Goal: Information Seeking & Learning: Find specific fact

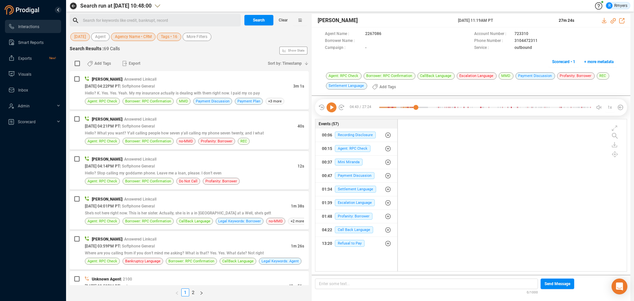
scroll to position [150, 226]
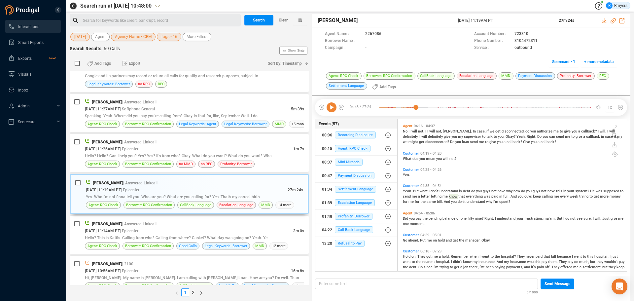
click at [328, 108] on icon at bounding box center [332, 107] width 10 height 10
click at [212, 218] on div "[PERSON_NAME] | Answered Linkcall [DATE] 11:14AM PT | Epicenter 3m 0s Hello? Th…" at bounding box center [189, 235] width 239 height 38
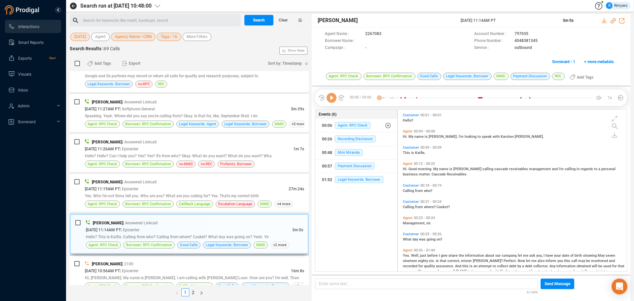
scroll to position [160, 226]
click at [205, 202] on span "CallBack Language" at bounding box center [194, 204] width 31 height 6
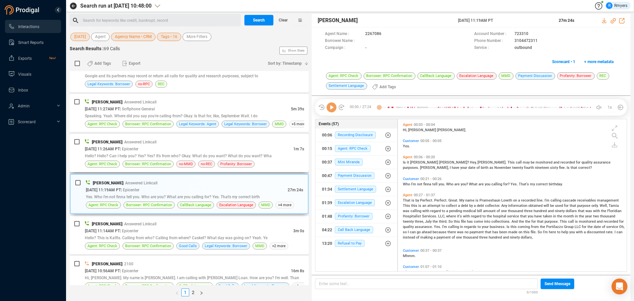
scroll to position [150, 226]
click at [330, 109] on icon at bounding box center [332, 107] width 10 height 10
click at [331, 109] on icon at bounding box center [332, 107] width 10 height 10
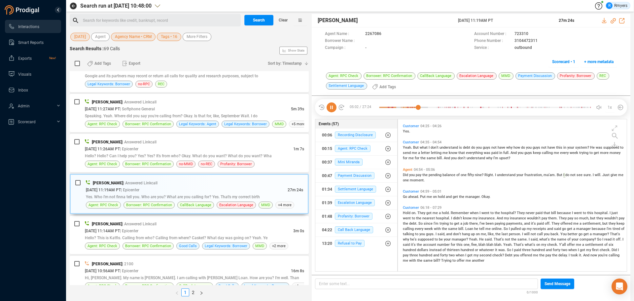
scroll to position [668, 0]
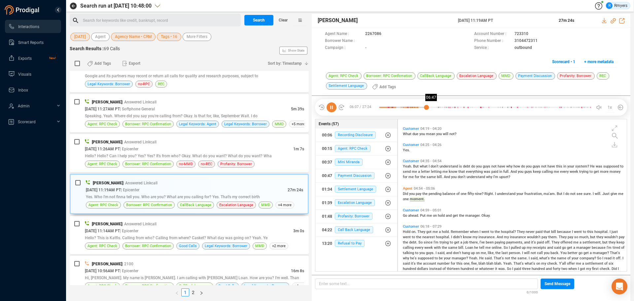
click at [432, 107] on div at bounding box center [485, 107] width 212 height 10
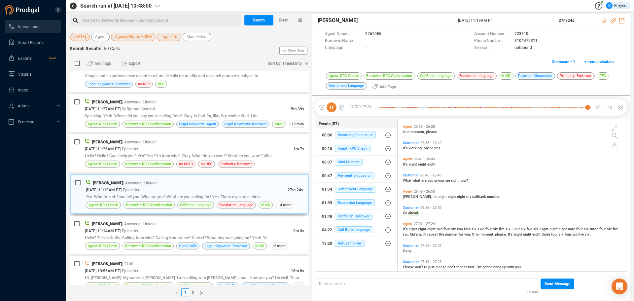
scroll to position [3481, 0]
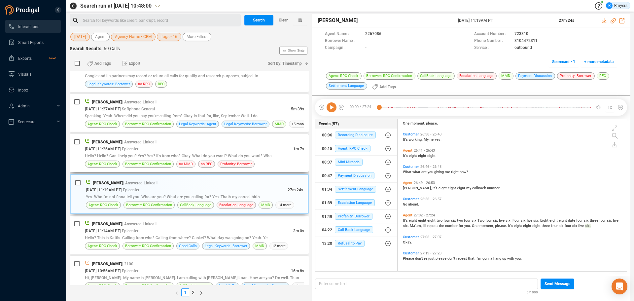
click at [185, 161] on span "no-MMD" at bounding box center [186, 164] width 14 height 6
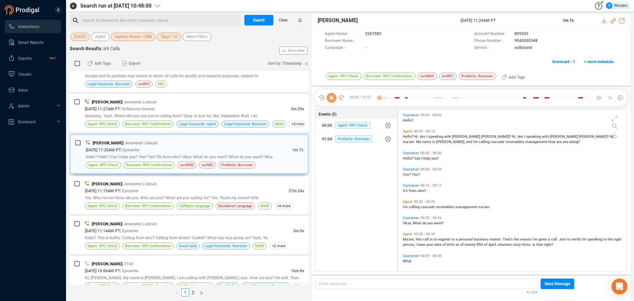
scroll to position [160, 226]
click at [334, 96] on icon at bounding box center [332, 98] width 10 height 10
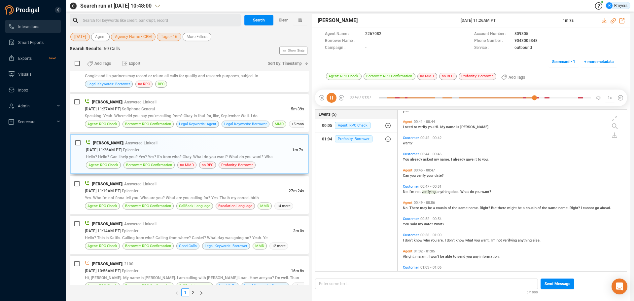
scroll to position [262, 0]
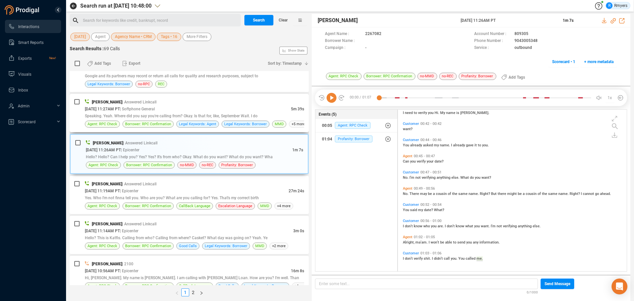
click at [237, 105] on div "[PERSON_NAME] | Answered Linkcall" at bounding box center [194, 101] width 219 height 7
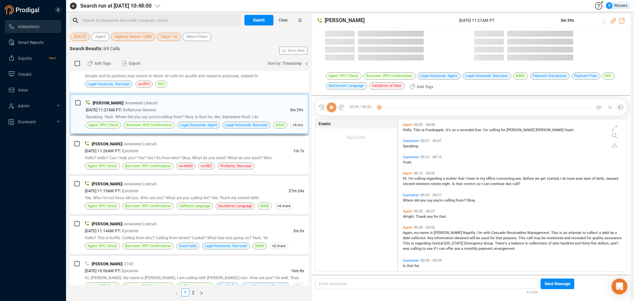
scroll to position [150, 226]
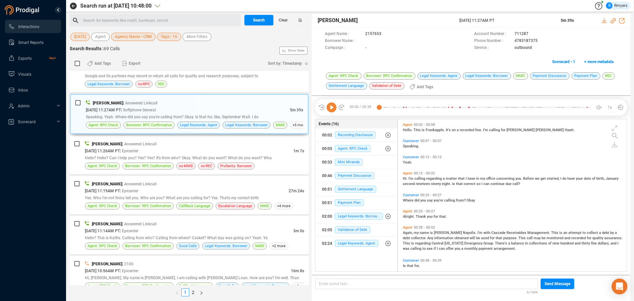
click at [334, 106] on icon at bounding box center [332, 107] width 10 height 10
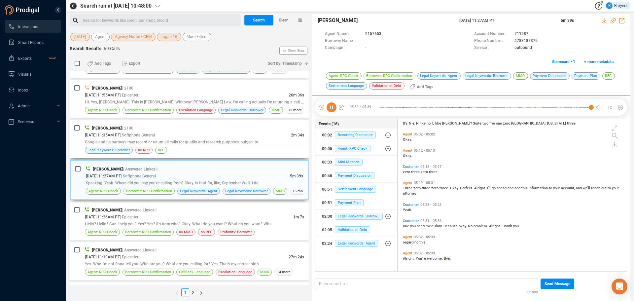
scroll to position [1323, 0]
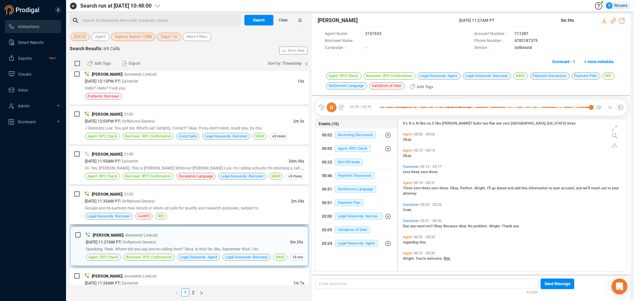
drag, startPoint x: 154, startPoint y: 194, endPoint x: 165, endPoint y: 194, distance: 11.2
click at [154, 194] on div "[PERSON_NAME] | 2100" at bounding box center [194, 194] width 219 height 7
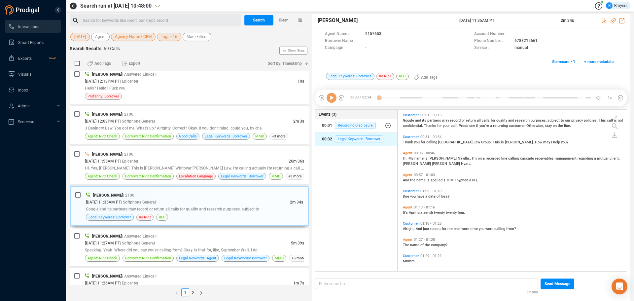
scroll to position [160, 226]
click at [329, 101] on icon at bounding box center [332, 98] width 10 height 10
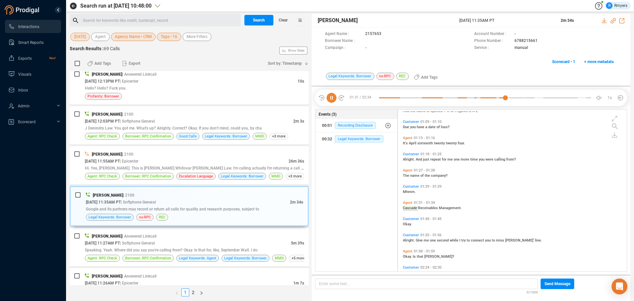
scroll to position [84, 0]
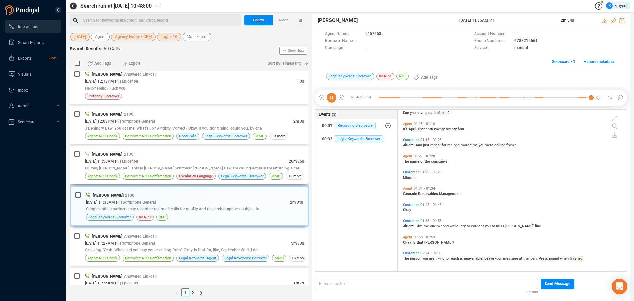
click at [120, 162] on span "[DATE] 11:55AM PT" at bounding box center [102, 161] width 35 height 5
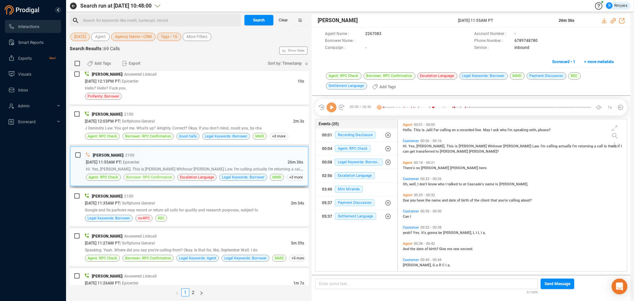
scroll to position [150, 226]
click at [330, 112] on icon at bounding box center [332, 107] width 10 height 10
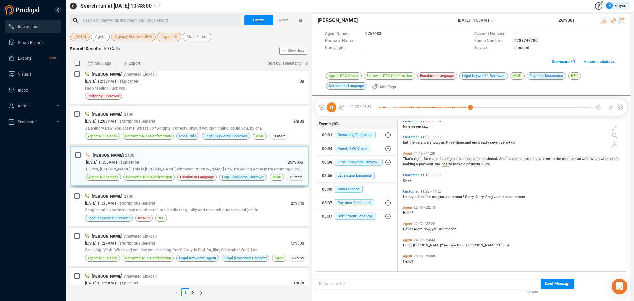
scroll to position [1405, 0]
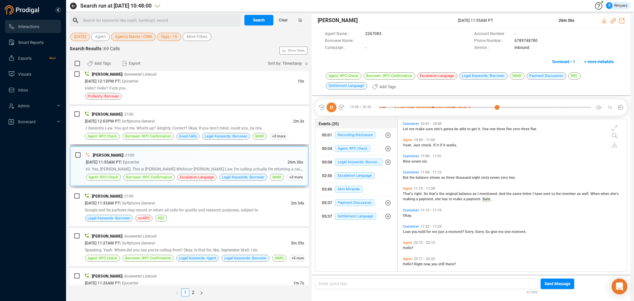
click at [228, 126] on span "J Denindry Law. You got me. What's up? Alrighty. Correct? Okay. If you don't mi…" at bounding box center [173, 128] width 177 height 5
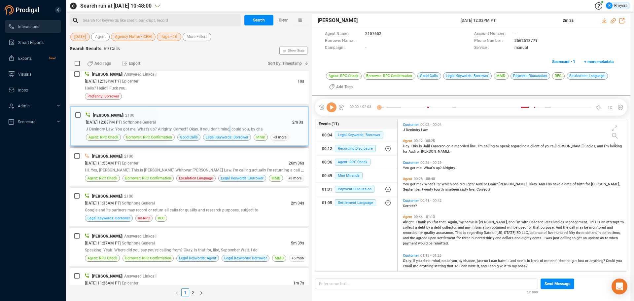
scroll to position [150, 226]
click at [333, 109] on icon at bounding box center [332, 107] width 10 height 10
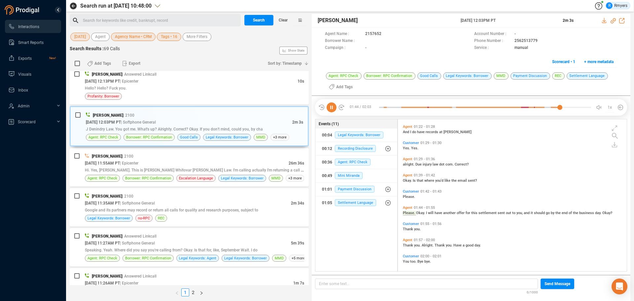
scroll to position [154, 0]
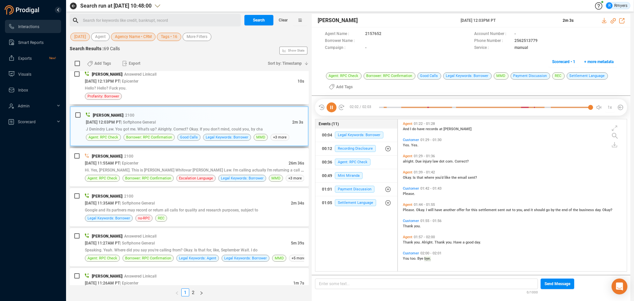
drag, startPoint x: 156, startPoint y: 90, endPoint x: 176, endPoint y: 118, distance: 33.6
click at [157, 90] on div "Hello? Hello? Fuck you." at bounding box center [194, 88] width 219 height 7
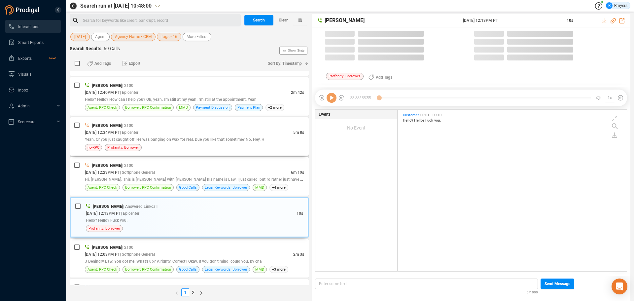
scroll to position [160, 226]
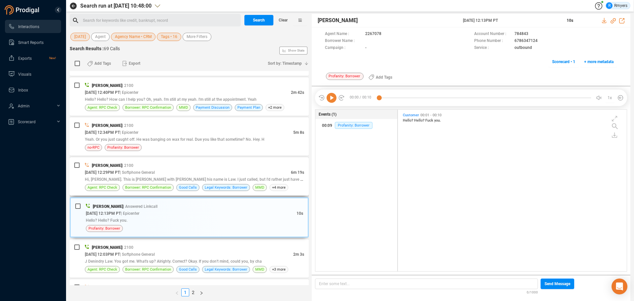
click at [178, 161] on div "[PERSON_NAME] | 2100 [DATE] 12:29PM PT | Softphone General 6m 19s Hi, [PERSON_N…" at bounding box center [189, 176] width 239 height 38
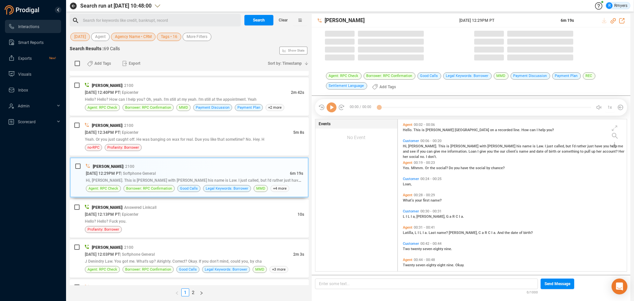
scroll to position [150, 226]
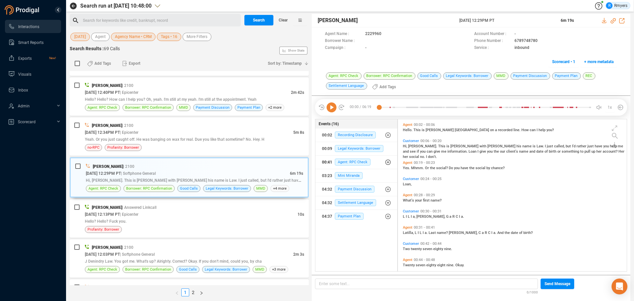
click at [348, 168] on button "00:41 Agent: RPC Check" at bounding box center [356, 162] width 82 height 13
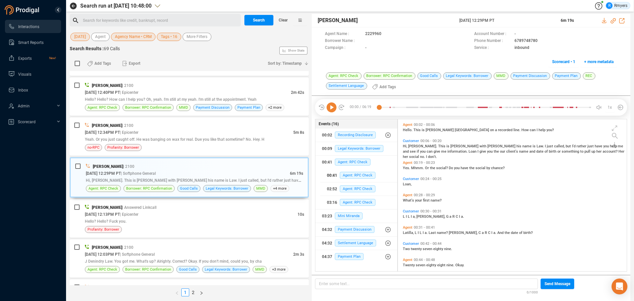
click at [351, 180] on div "00:41 Agent: RPC Check" at bounding box center [359, 175] width 64 height 11
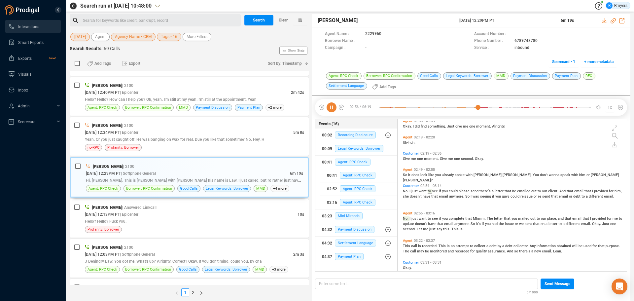
scroll to position [247, 0]
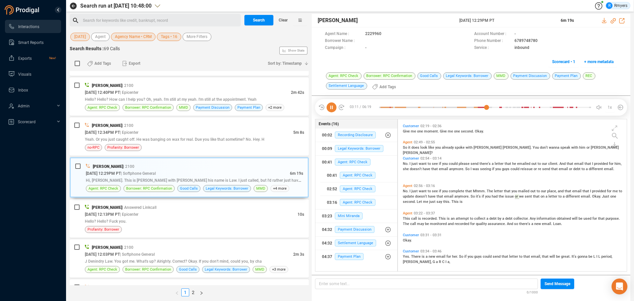
click at [331, 110] on icon at bounding box center [332, 107] width 10 height 10
click at [331, 107] on icon at bounding box center [332, 107] width 10 height 10
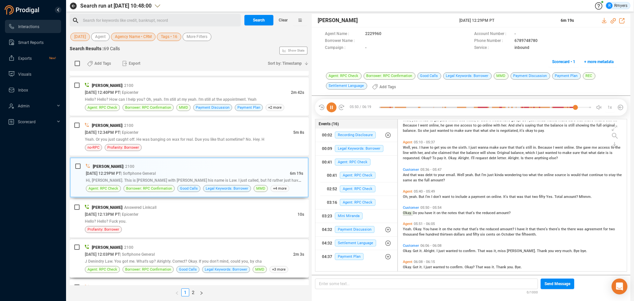
scroll to position [641, 0]
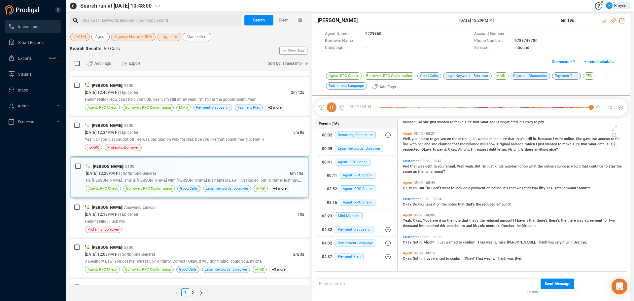
click at [200, 146] on div "no-RPC Profanity: Borrower" at bounding box center [194, 147] width 219 height 7
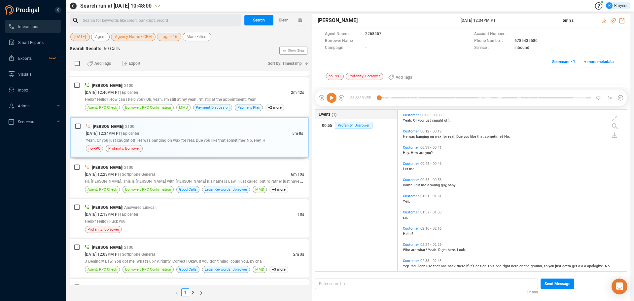
scroll to position [105, 0]
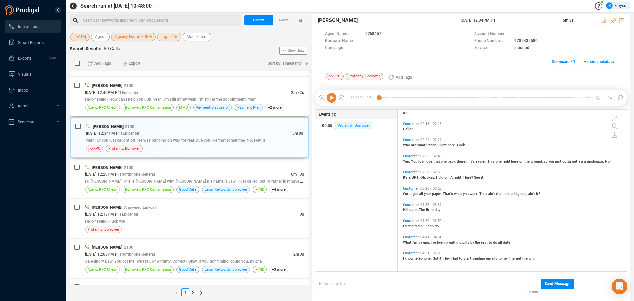
click at [194, 100] on span "Hello? Hello? How can I help you? Oh, yeah. I'm still at my yeah. I'm still at …" at bounding box center [171, 99] width 172 height 5
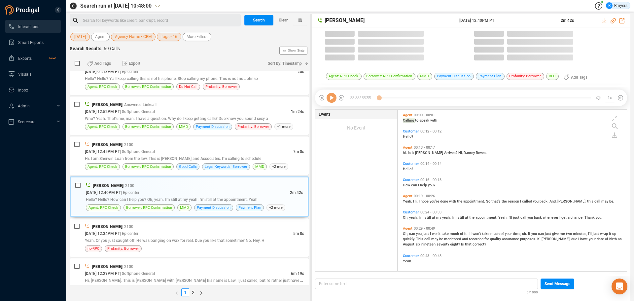
scroll to position [160, 226]
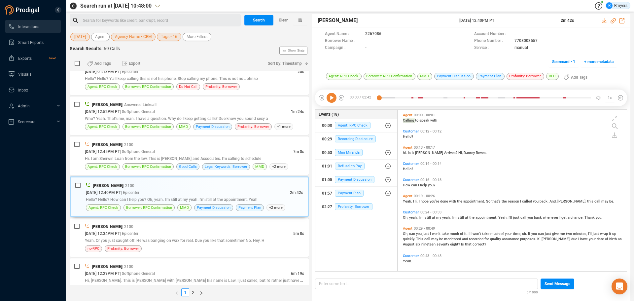
click at [330, 100] on icon at bounding box center [332, 98] width 10 height 10
click at [329, 100] on icon at bounding box center [332, 98] width 10 height 10
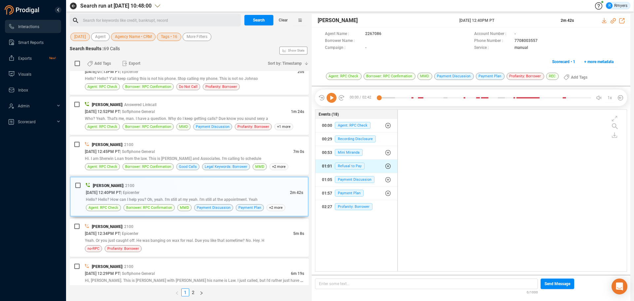
scroll to position [0, 0]
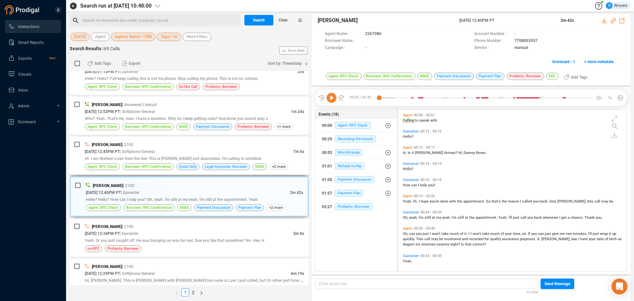
click at [166, 147] on div "[PERSON_NAME] | 2100" at bounding box center [194, 144] width 219 height 7
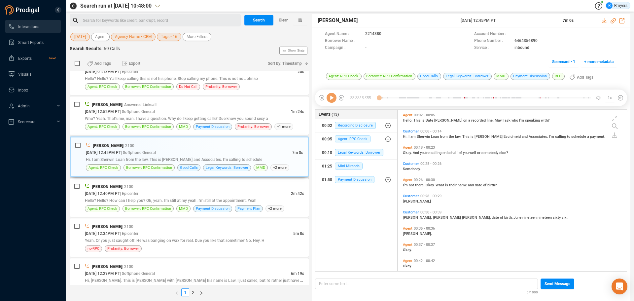
scroll to position [160, 226]
click at [333, 99] on icon at bounding box center [332, 98] width 10 height 10
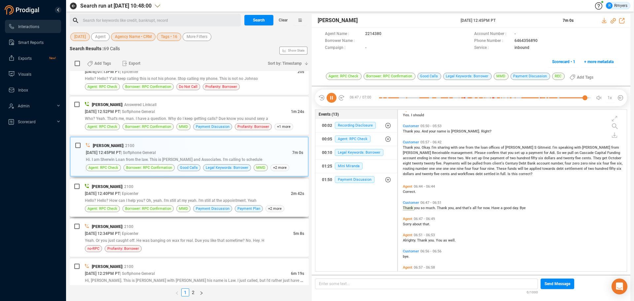
scroll to position [824, 0]
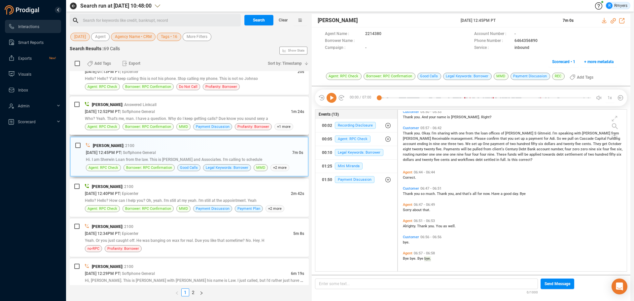
drag, startPoint x: 235, startPoint y: 111, endPoint x: 234, endPoint y: 130, distance: 18.5
click at [235, 111] on div "[DATE] 12:52PM PT | Softphone General" at bounding box center [188, 111] width 206 height 7
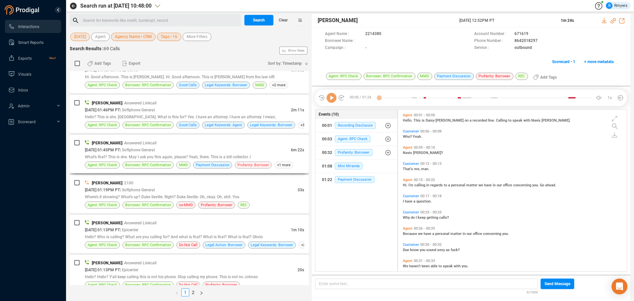
scroll to position [961, 0]
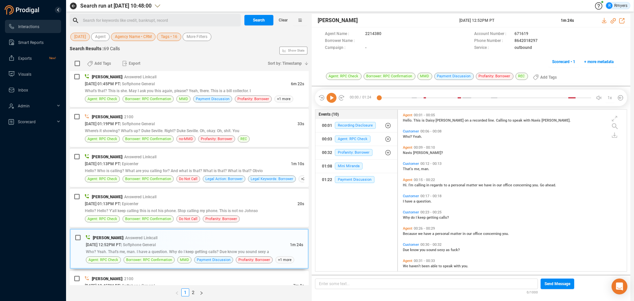
click at [334, 98] on icon at bounding box center [332, 98] width 10 height 10
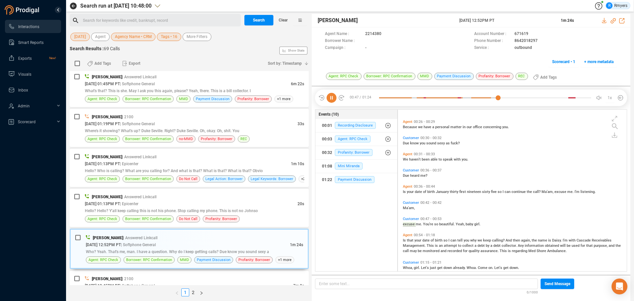
scroll to position [132, 0]
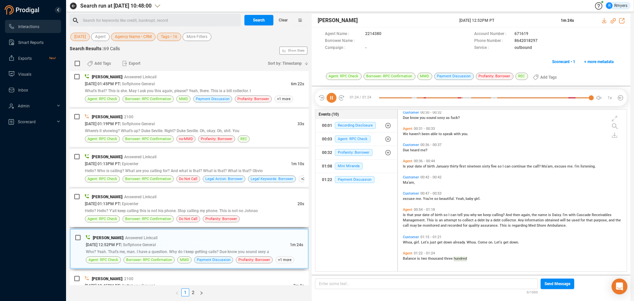
click at [135, 216] on span "Borrower: RPC Confirmation" at bounding box center [148, 219] width 46 height 6
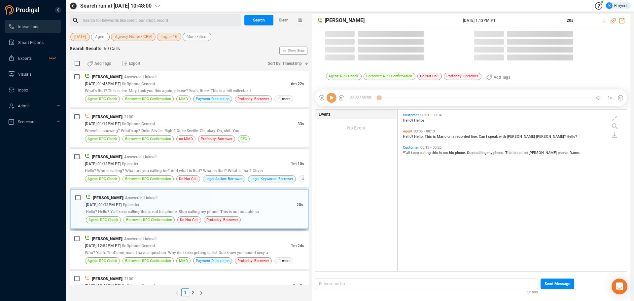
scroll to position [160, 226]
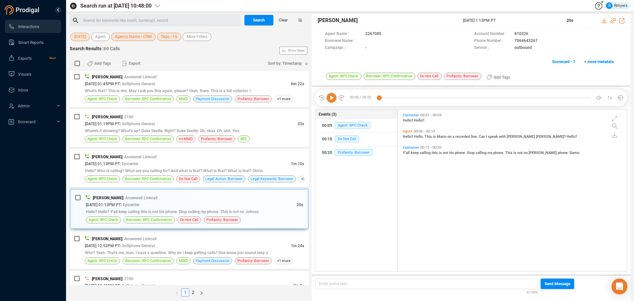
click at [332, 99] on icon at bounding box center [332, 98] width 10 height 10
click at [259, 158] on div "[PERSON_NAME] | Answered Linkcall" at bounding box center [194, 156] width 219 height 7
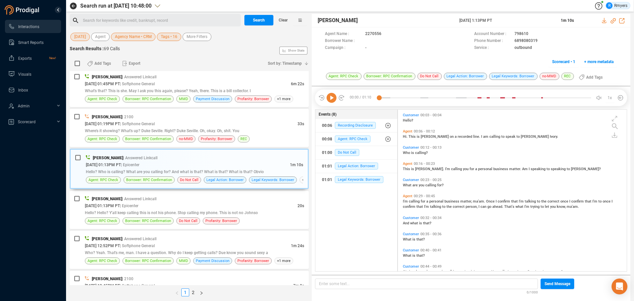
click at [331, 95] on icon at bounding box center [332, 98] width 10 height 10
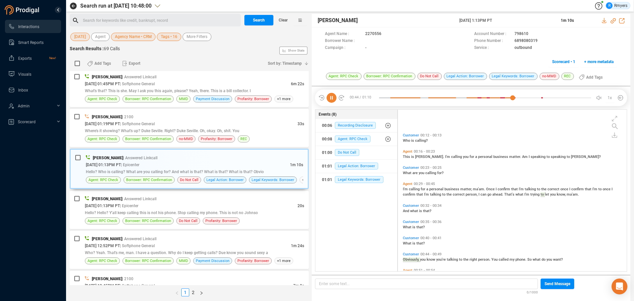
scroll to position [51, 0]
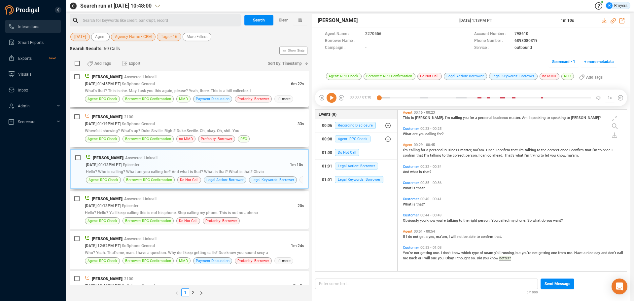
drag, startPoint x: 164, startPoint y: 135, endPoint x: 166, endPoint y: 140, distance: 5.2
click at [164, 135] on div "[PERSON_NAME] | 2100 [DATE] 01:19PM PT | Softphone General 33s Where's it showi…" at bounding box center [194, 127] width 219 height 29
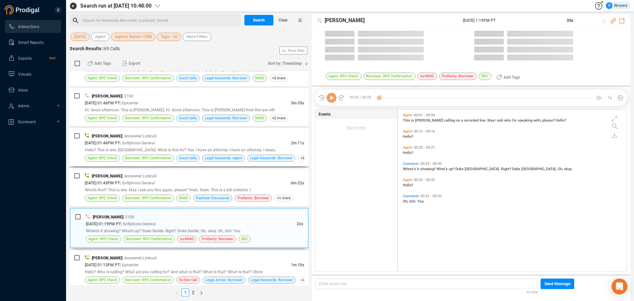
scroll to position [160, 226]
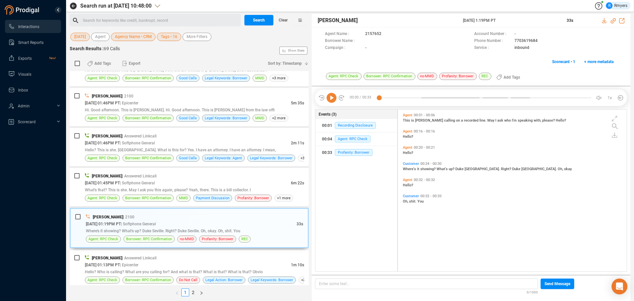
click at [331, 102] on icon at bounding box center [332, 98] width 10 height 10
click at [132, 175] on span "| Answered Linkcall" at bounding box center [139, 176] width 34 height 5
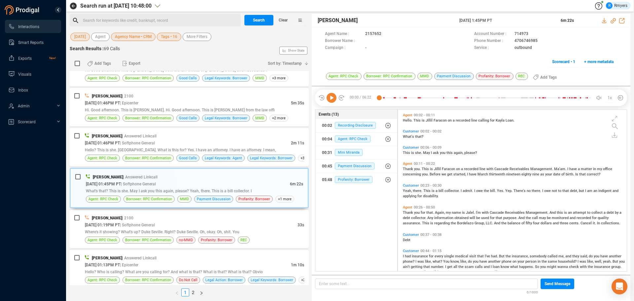
click at [330, 100] on icon at bounding box center [332, 98] width 10 height 10
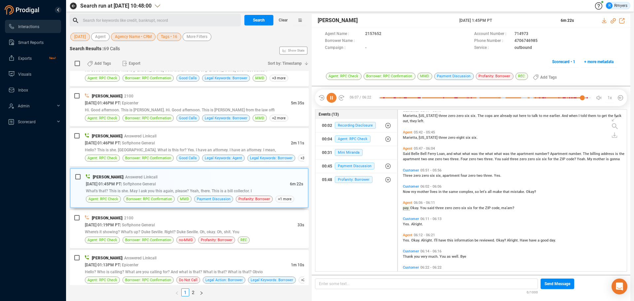
scroll to position [956, 0]
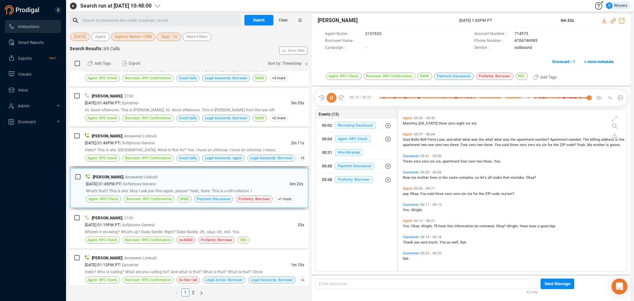
click at [188, 139] on div "[PERSON_NAME] | Answered Linkcall [DATE] 01:46PM PT | Softphone General 2m 11s …" at bounding box center [194, 146] width 219 height 29
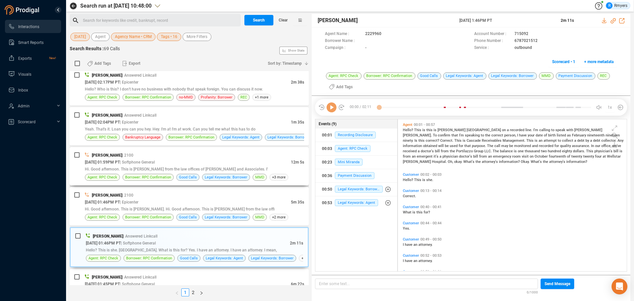
scroll to position [150, 226]
click at [329, 109] on icon at bounding box center [332, 107] width 10 height 10
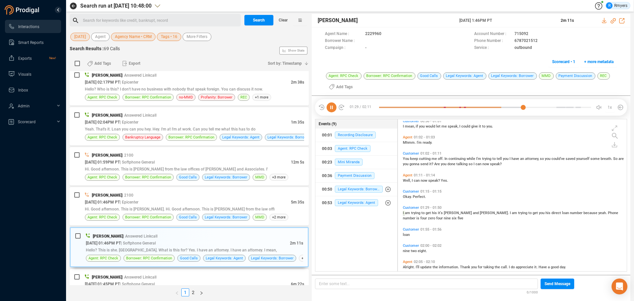
scroll to position [159, 0]
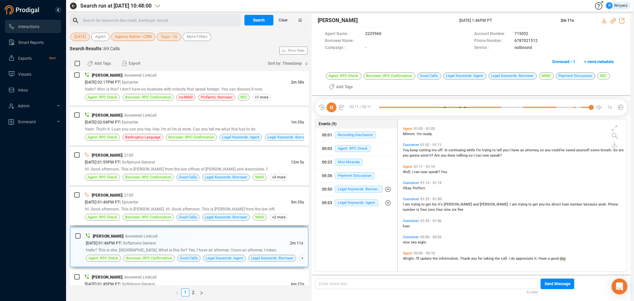
click at [158, 197] on div "[PERSON_NAME] | 2100" at bounding box center [194, 195] width 219 height 7
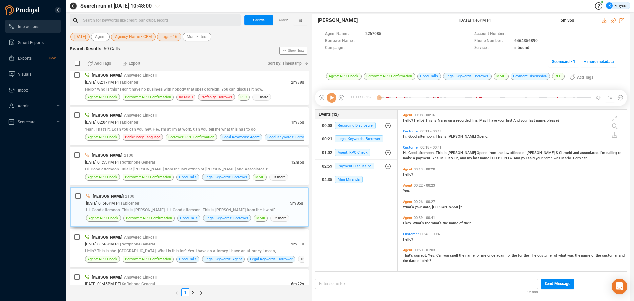
scroll to position [160, 226]
click at [333, 100] on icon at bounding box center [332, 98] width 10 height 10
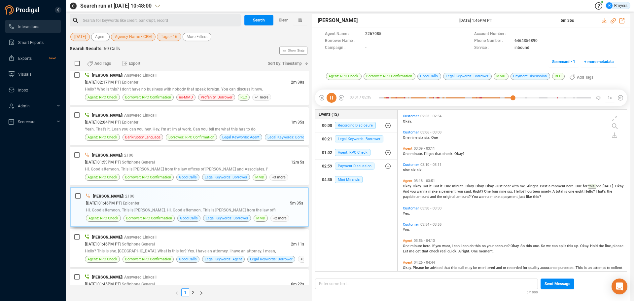
scroll to position [530, 0]
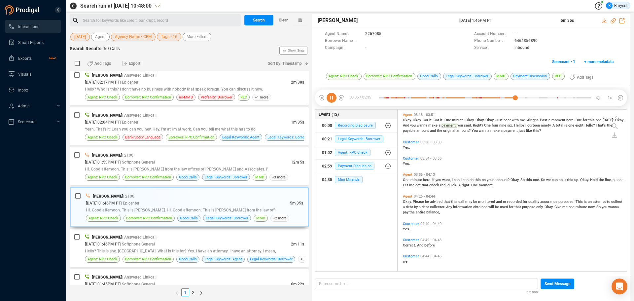
click at [424, 181] on span "here." at bounding box center [427, 180] width 9 height 4
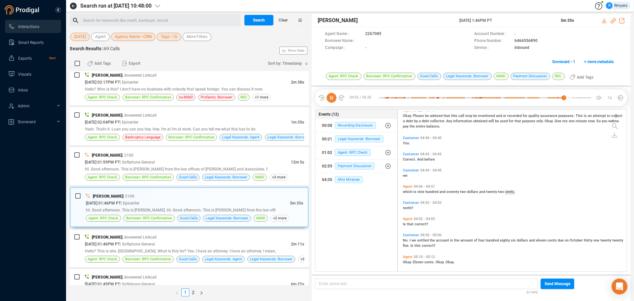
scroll to position [619, 0]
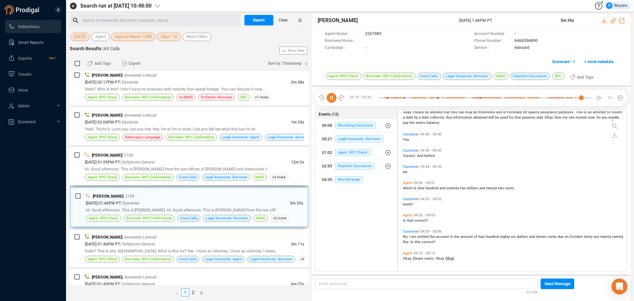
click at [188, 147] on div "Daisy Spahr | 2100 10/08/2025 @ 01:59PM PT | Softphone General 12m 5s Hi. Good …" at bounding box center [189, 166] width 239 height 38
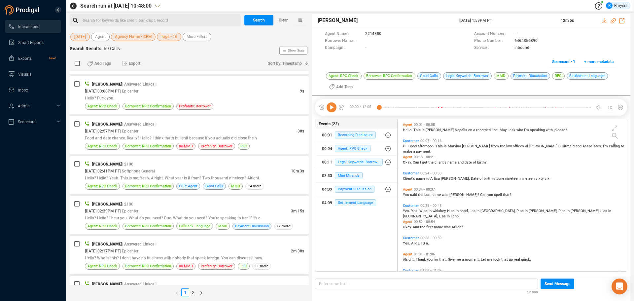
scroll to position [693, 0]
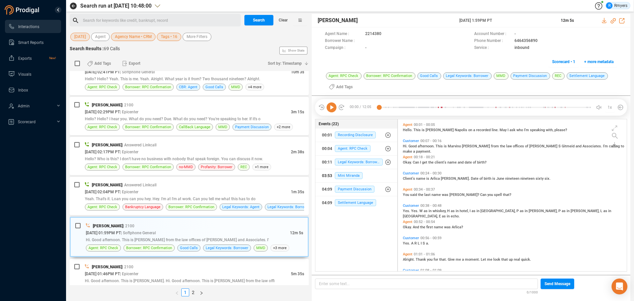
click at [341, 171] on div "03:53 Mini Miranda" at bounding box center [356, 175] width 69 height 11
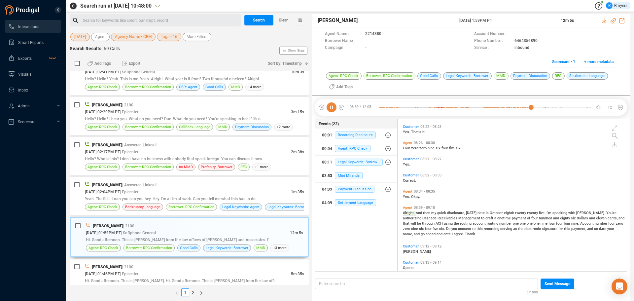
scroll to position [863, 0]
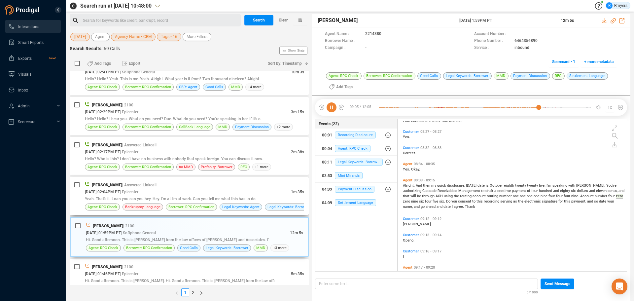
click at [221, 195] on div "Premchand Rawat | Answered Linkcall 10/08/2025 @ 02:04PM PT | Epicenter 1m 35s …" at bounding box center [194, 195] width 219 height 29
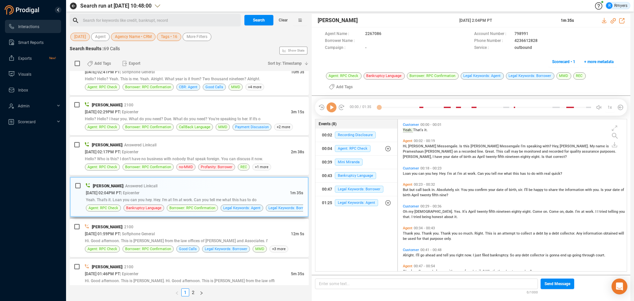
scroll to position [150, 226]
click at [330, 107] on icon at bounding box center [332, 107] width 10 height 10
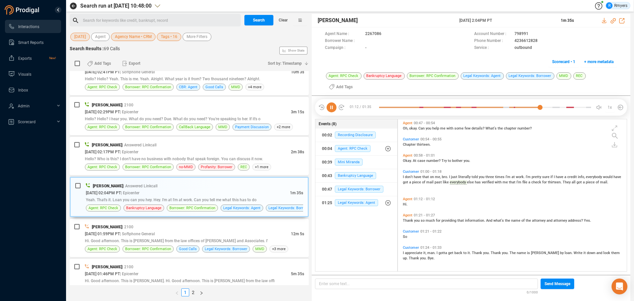
scroll to position [129, 0]
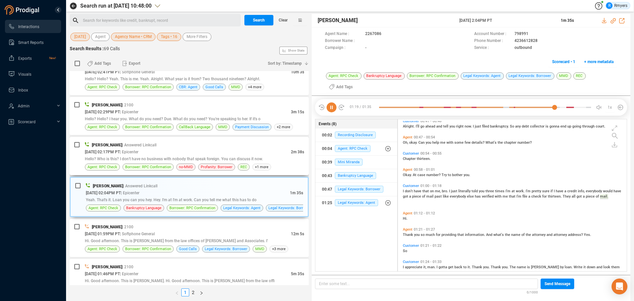
click at [165, 156] on div "Hello? Who is this? I don't have no business with nobody that speak foreign. Yo…" at bounding box center [194, 158] width 219 height 7
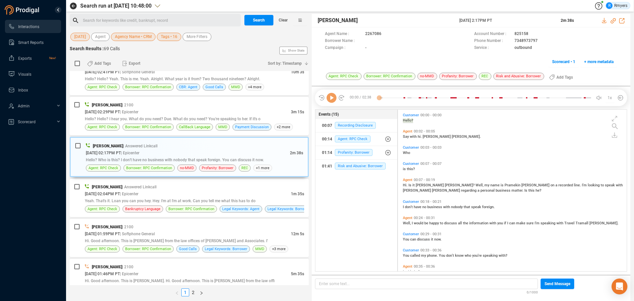
scroll to position [160, 226]
click at [334, 99] on icon at bounding box center [332, 98] width 10 height 10
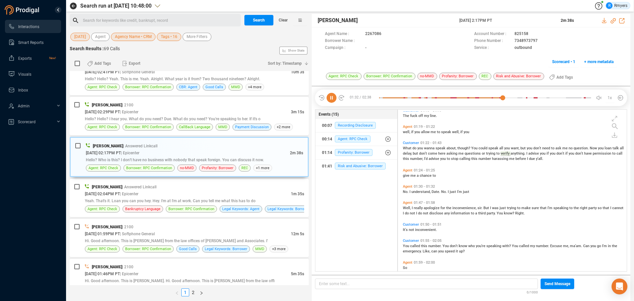
scroll to position [259, 0]
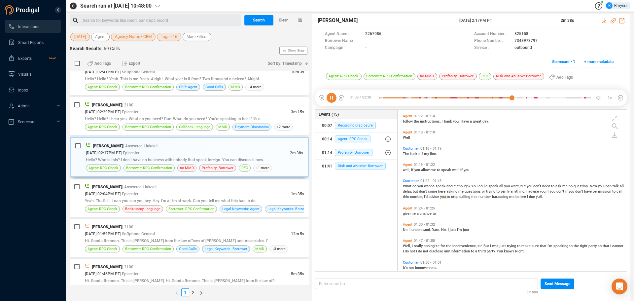
click at [613, 19] on icon at bounding box center [613, 20] width 5 height 5
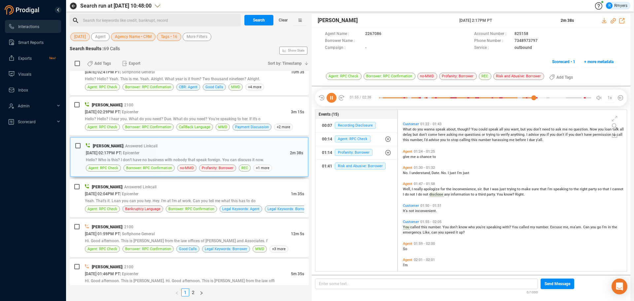
scroll to position [353, 0]
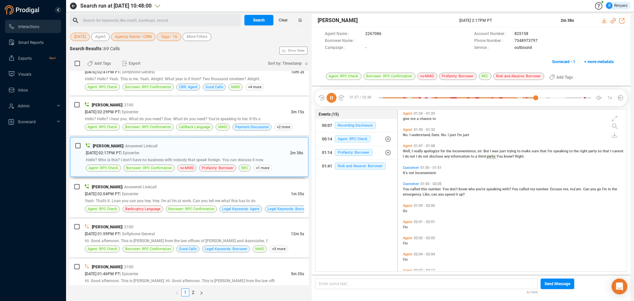
drag, startPoint x: 456, startPoint y: 22, endPoint x: 510, endPoint y: 19, distance: 53.6
click at [510, 19] on div "Premchand Rawat 08 Oct 2025 @ 2:17PM PT 2m 38s" at bounding box center [471, 21] width 319 height 14
copy div "08 Oct 2025 @ 2:17PM PT"
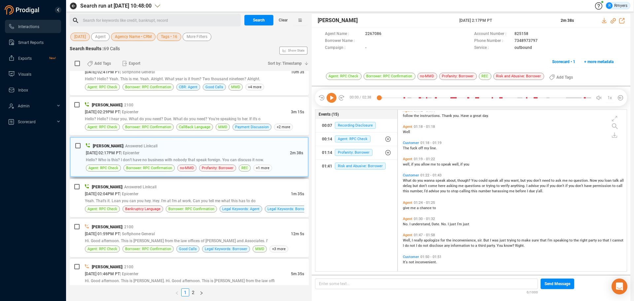
scroll to position [627, 0]
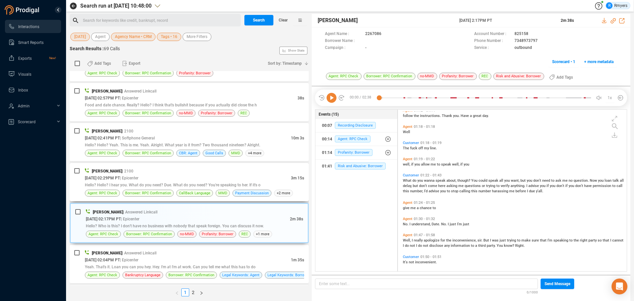
click at [163, 182] on div "Hello? Hello? I hear you. What do you need? Due. What do you need? You're speak…" at bounding box center [194, 184] width 219 height 7
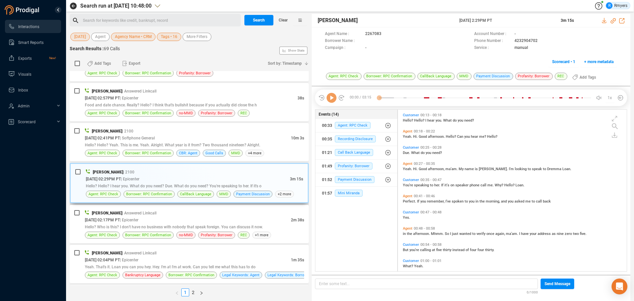
scroll to position [160, 226]
click at [330, 98] on icon at bounding box center [332, 98] width 10 height 10
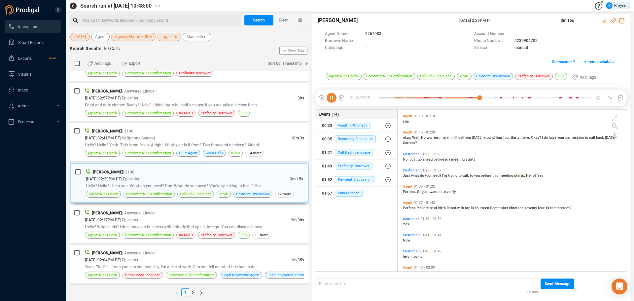
scroll to position [209, 0]
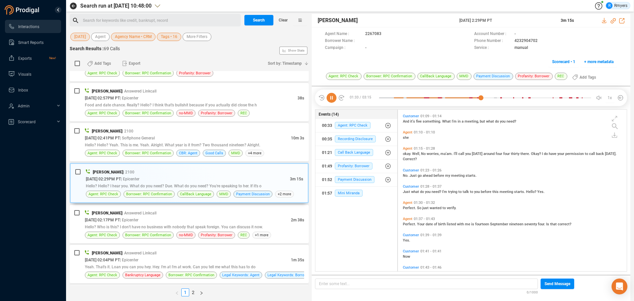
click at [328, 99] on icon at bounding box center [332, 98] width 10 height 10
click at [332, 100] on icon at bounding box center [332, 98] width 10 height 10
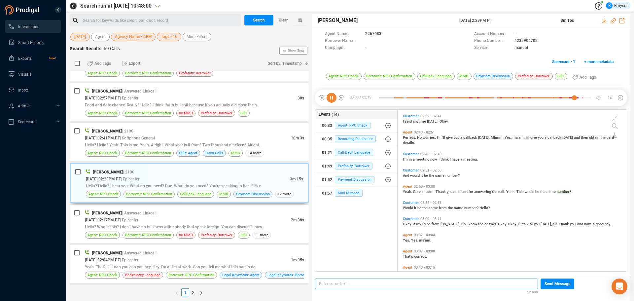
scroll to position [618, 0]
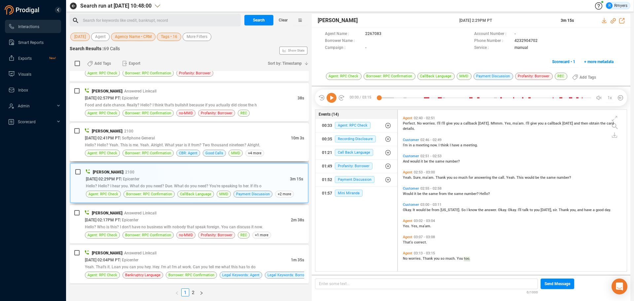
drag, startPoint x: 225, startPoint y: 140, endPoint x: 221, endPoint y: 149, distance: 10.2
click at [223, 140] on div "10/08/2025 @ 02:41PM PT | Softphone General" at bounding box center [188, 137] width 206 height 7
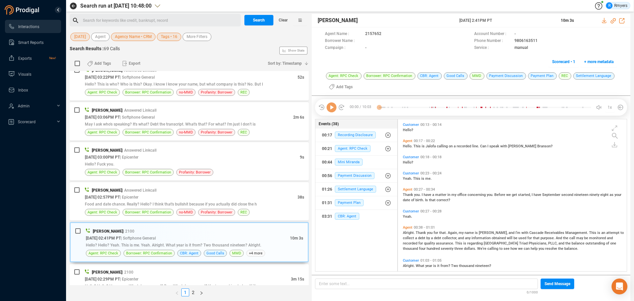
scroll to position [150, 226]
click at [332, 108] on icon at bounding box center [332, 107] width 10 height 10
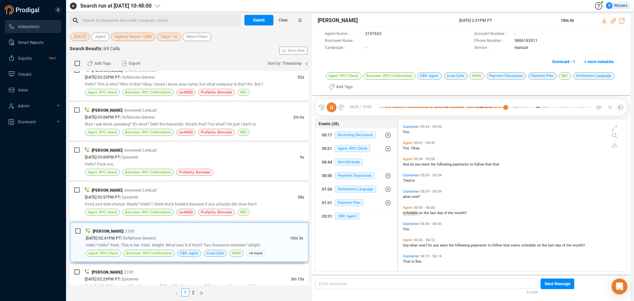
scroll to position [1005, 0]
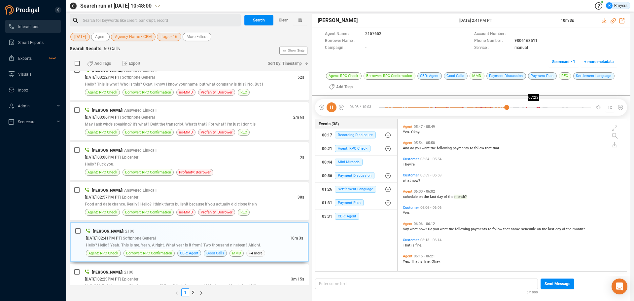
click at [535, 106] on div at bounding box center [485, 107] width 212 height 10
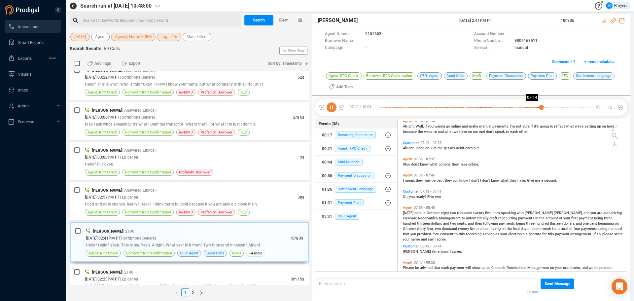
scroll to position [1270, 0]
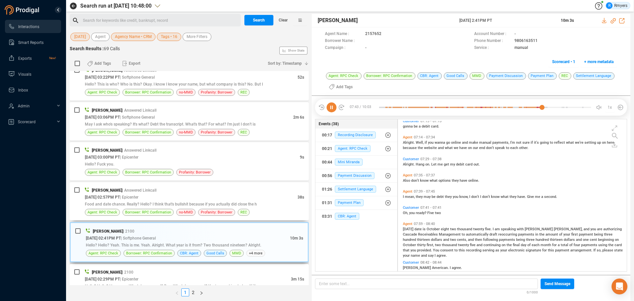
drag, startPoint x: 249, startPoint y: 200, endPoint x: 255, endPoint y: 262, distance: 62.4
click at [249, 200] on div "Premchand Rawat | Answered Linkcall 10/08/2025 @ 02:57PM PT | Epicenter 38s Foo…" at bounding box center [194, 201] width 219 height 29
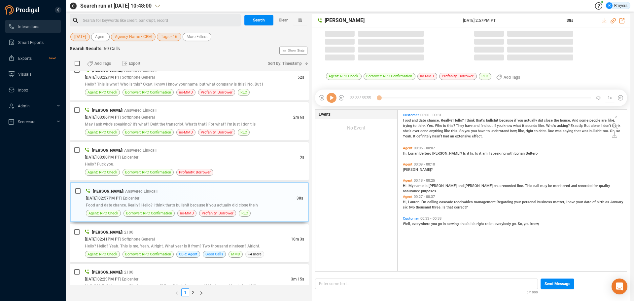
scroll to position [160, 226]
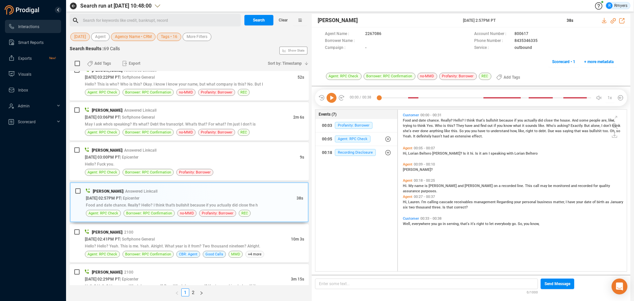
click at [328, 101] on icon at bounding box center [332, 98] width 10 height 10
click at [169, 159] on div "10/08/2025 @ 03:00PM PT | Epicenter" at bounding box center [192, 157] width 215 height 7
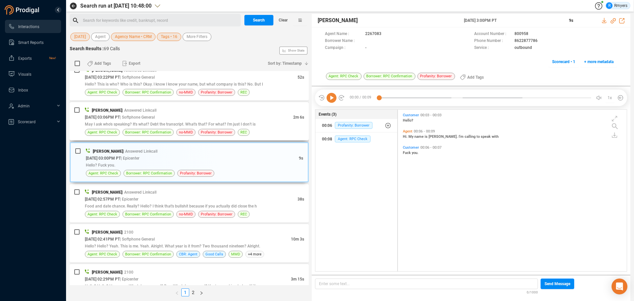
click at [186, 125] on span "May I ask who's speaking? It's what? Debt the transcript. What's that? For what…" at bounding box center [170, 124] width 171 height 5
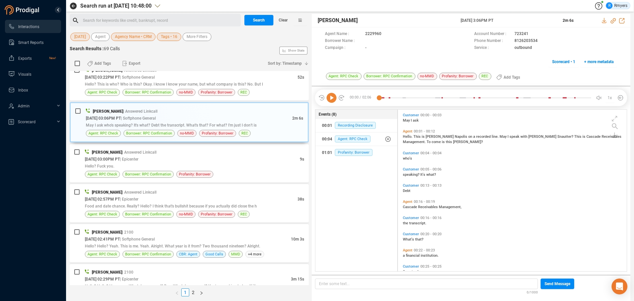
click at [332, 98] on icon at bounding box center [332, 98] width 10 height 10
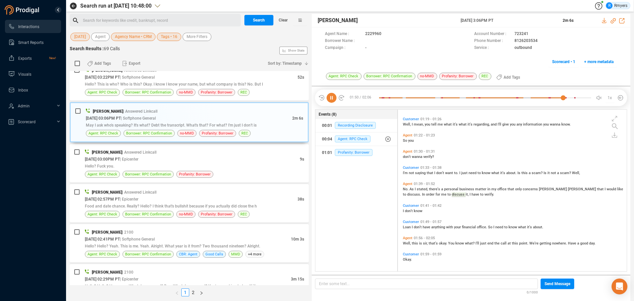
scroll to position [305, 0]
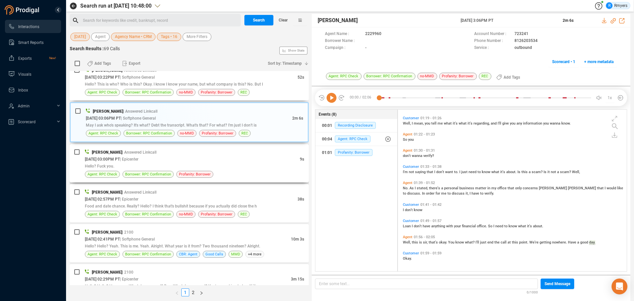
drag, startPoint x: 203, startPoint y: 77, endPoint x: 175, endPoint y: 147, distance: 75.7
click at [203, 77] on div "10/08/2025 @ 03:22PM PT | Softphone General" at bounding box center [191, 77] width 213 height 7
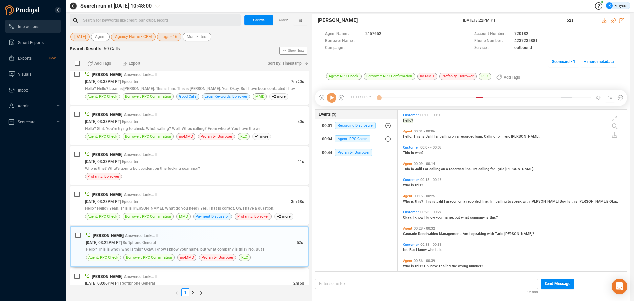
scroll to position [160, 226]
click at [332, 101] on icon at bounding box center [332, 98] width 10 height 10
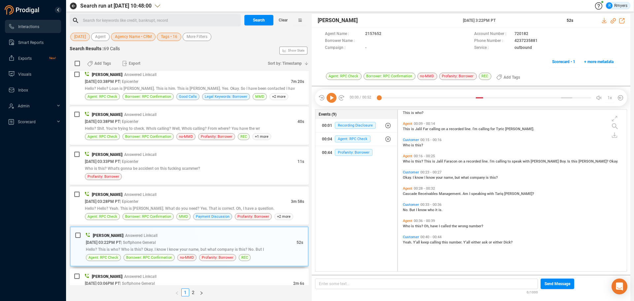
scroll to position [0, 0]
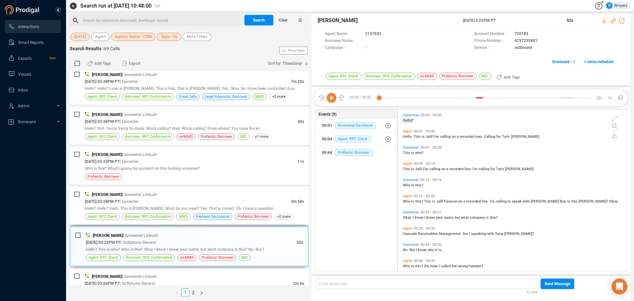
click at [227, 208] on span "Hello? Hello? Yeah. This is [PERSON_NAME]. What do you need? Yes. That is corre…" at bounding box center [180, 208] width 190 height 5
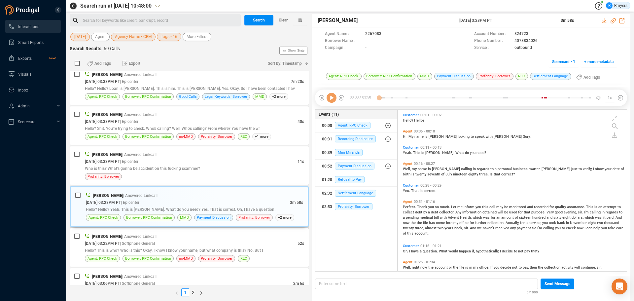
scroll to position [298, 0]
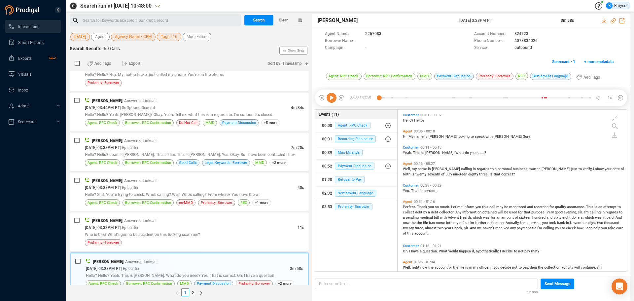
click at [328, 97] on icon at bounding box center [332, 98] width 10 height 10
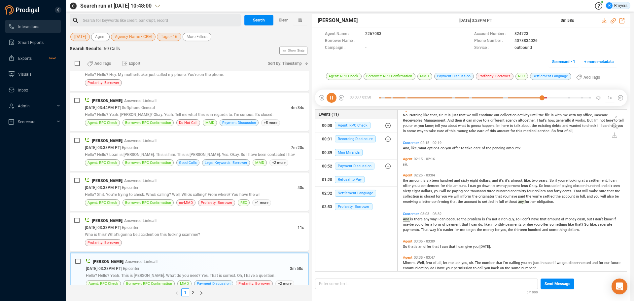
scroll to position [211, 0]
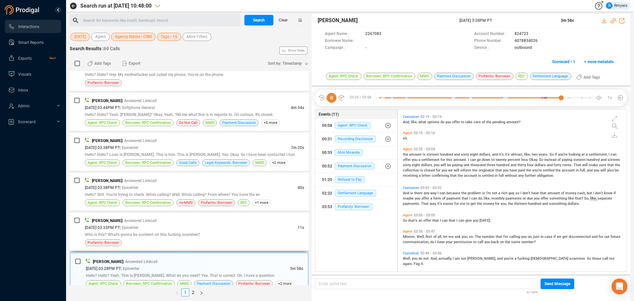
click at [124, 225] on div "Anish Antony | Answered Linkcall 10/08/2025 @ 03:33PM PT | Epicenter 11s Who is…" at bounding box center [194, 231] width 219 height 29
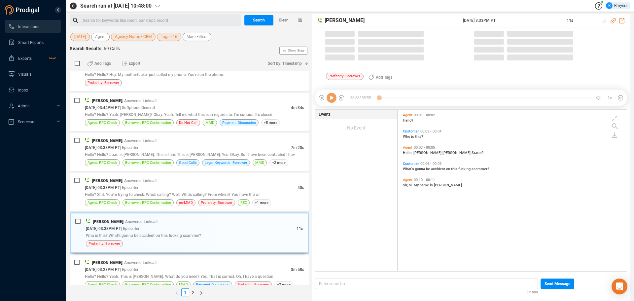
scroll to position [160, 226]
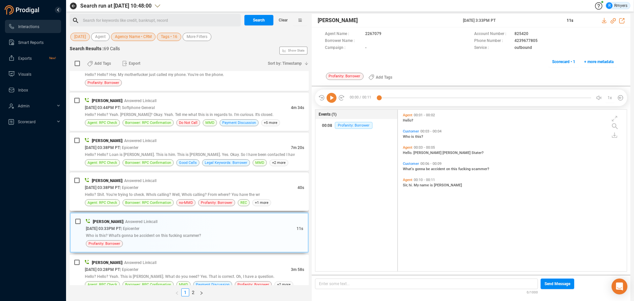
click at [182, 190] on div "10/08/2025 @ 03:38PM PT | Epicenter" at bounding box center [191, 187] width 213 height 7
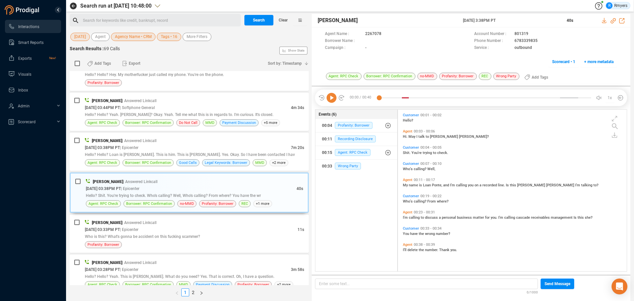
click at [332, 99] on icon at bounding box center [332, 98] width 10 height 10
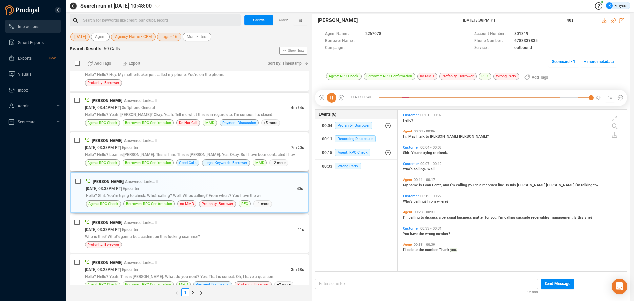
drag, startPoint x: 218, startPoint y: 158, endPoint x: 227, endPoint y: 169, distance: 15.3
click at [218, 158] on div "Hello? Hello? Loan is [PERSON_NAME]. This is him. This is [PERSON_NAME]. Yes. O…" at bounding box center [194, 154] width 219 height 7
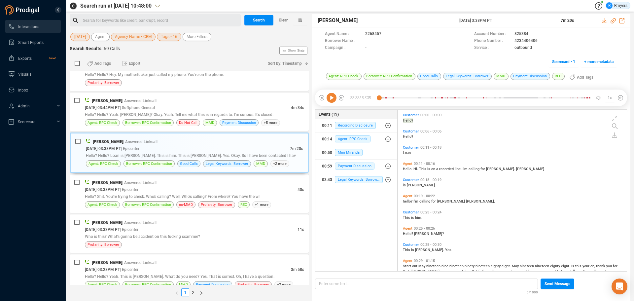
click at [334, 99] on icon at bounding box center [332, 98] width 10 height 10
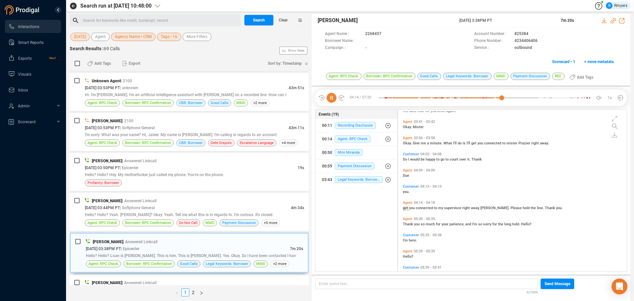
scroll to position [600, 0]
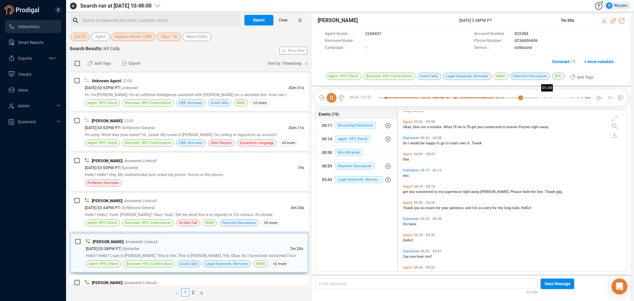
click at [547, 97] on div at bounding box center [485, 98] width 212 height 10
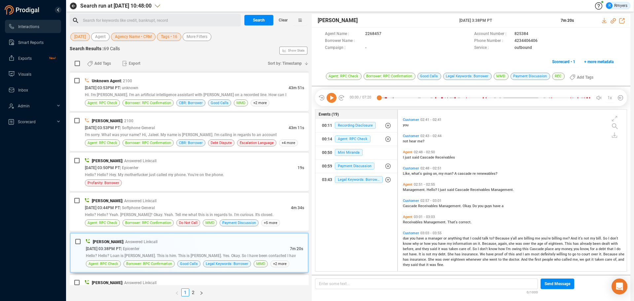
scroll to position [429, 0]
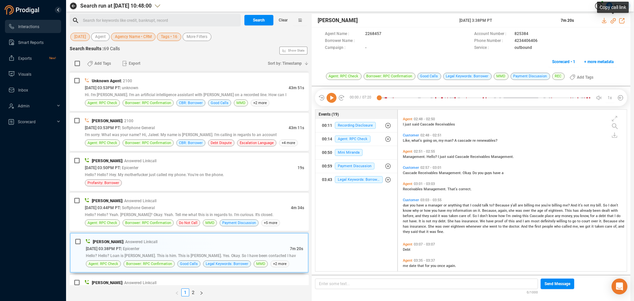
drag, startPoint x: 611, startPoint y: 22, endPoint x: 555, endPoint y: 45, distance: 60.4
click at [611, 22] on icon at bounding box center [613, 20] width 5 height 5
drag, startPoint x: 456, startPoint y: 18, endPoint x: 506, endPoint y: 21, distance: 49.3
click at [509, 21] on div "Ankush Sethi 08 Oct 2025 @ 3:38PM PT 7m 20s" at bounding box center [471, 21] width 319 height 14
copy div "08 Oct 2025 @ 3:38PM PT"
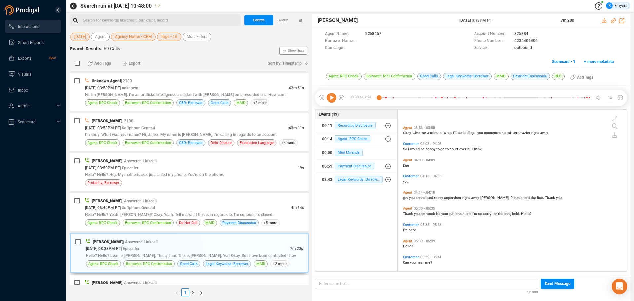
scroll to position [627, 0]
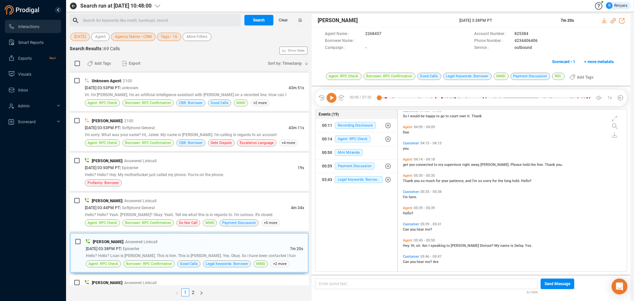
drag, startPoint x: 420, startPoint y: 245, endPoint x: 416, endPoint y: 244, distance: 4.5
click at [420, 245] on span "sir." at bounding box center [419, 245] width 6 height 4
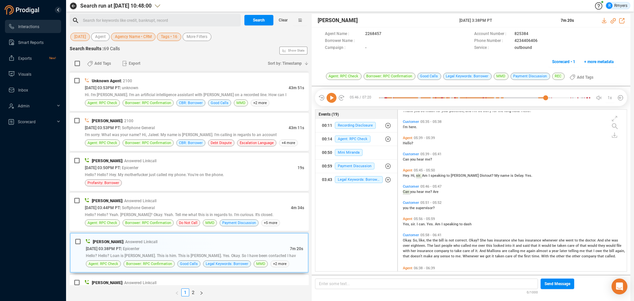
click at [333, 98] on icon at bounding box center [332, 98] width 10 height 10
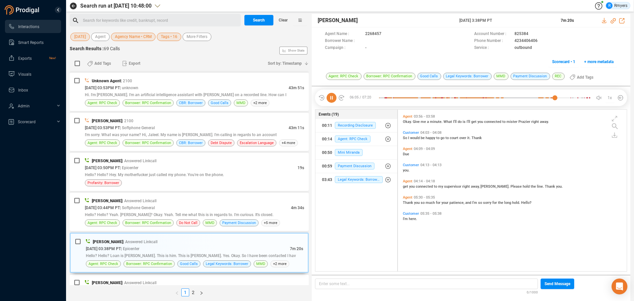
scroll to position [507, 0]
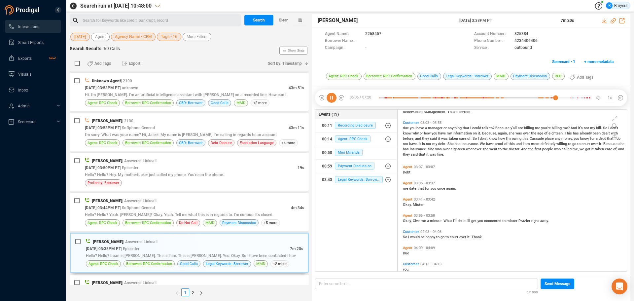
click at [464, 221] on span "is" at bounding box center [465, 221] width 4 height 4
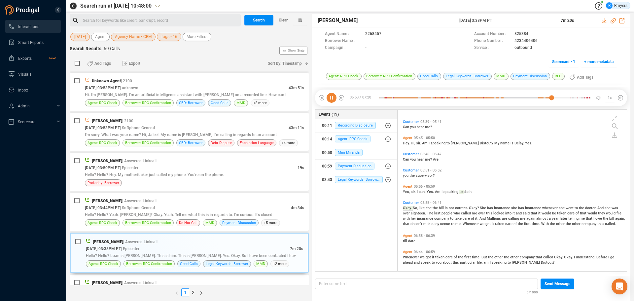
scroll to position [754, 0]
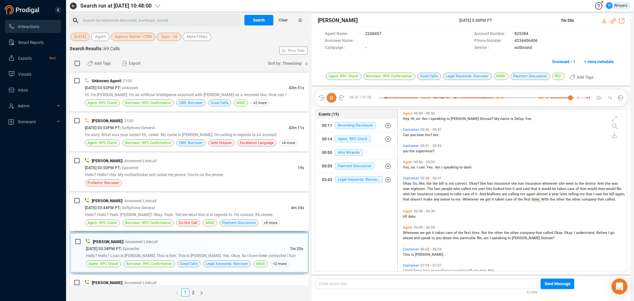
click at [137, 215] on span "Hello? Hello? Yeah. [PERSON_NAME]? Okay. Yeah. Tell me what this is in regards …" at bounding box center [179, 214] width 189 height 5
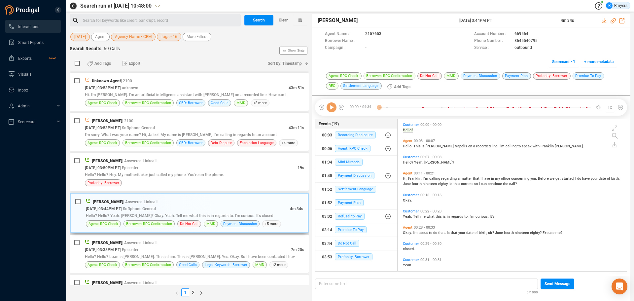
scroll to position [150, 226]
click at [333, 107] on icon at bounding box center [332, 107] width 10 height 10
click at [341, 214] on span "Refusal to Pay" at bounding box center [350, 216] width 30 height 7
click at [353, 230] on span "Refusal to Pay" at bounding box center [355, 229] width 30 height 7
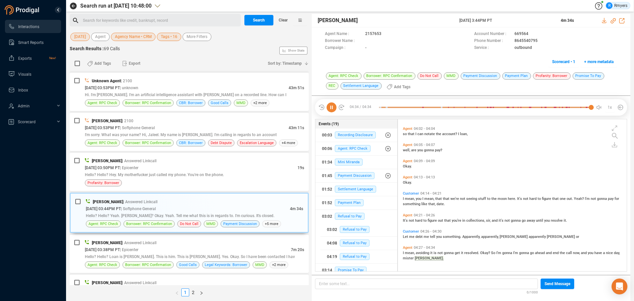
scroll to position [0, 0]
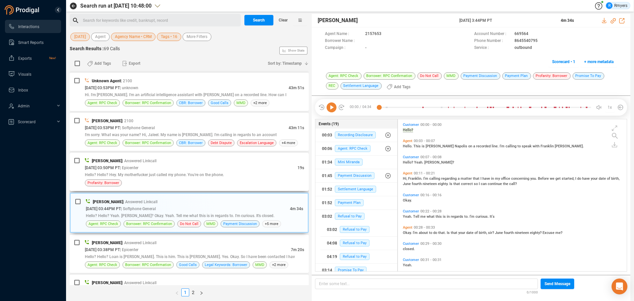
click at [200, 182] on div "Profanity: Borrower" at bounding box center [194, 182] width 219 height 7
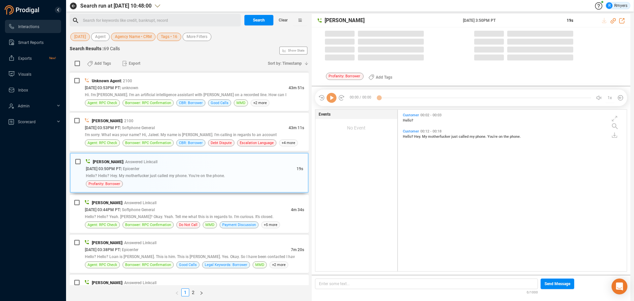
scroll to position [160, 226]
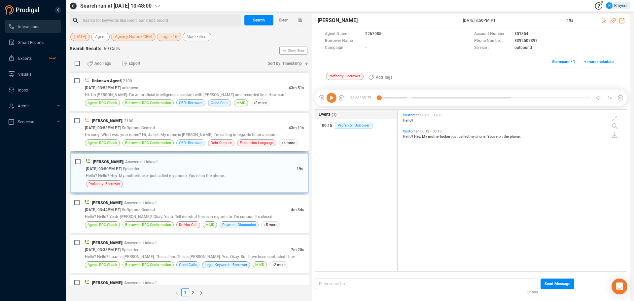
click at [189, 144] on span "CBR: Borrower" at bounding box center [191, 143] width 24 height 6
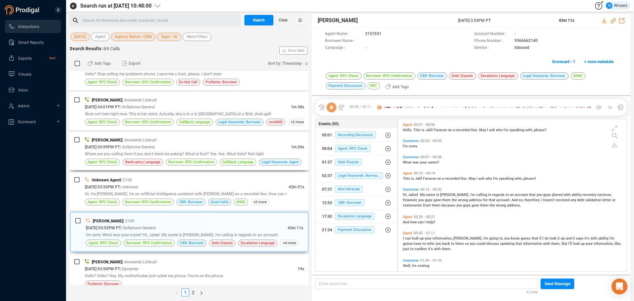
scroll to position [150, 226]
click at [333, 108] on icon at bounding box center [332, 107] width 10 height 10
click at [410, 160] on div "What was your name?" at bounding box center [514, 161] width 222 height 5
click at [408, 162] on span "What" at bounding box center [408, 162] width 10 height 4
click at [404, 195] on span "Hi," at bounding box center [405, 195] width 5 height 4
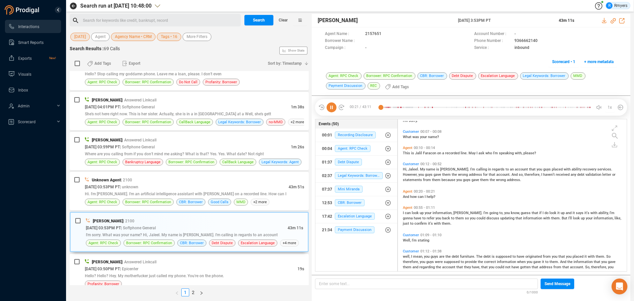
scroll to position [4, 0]
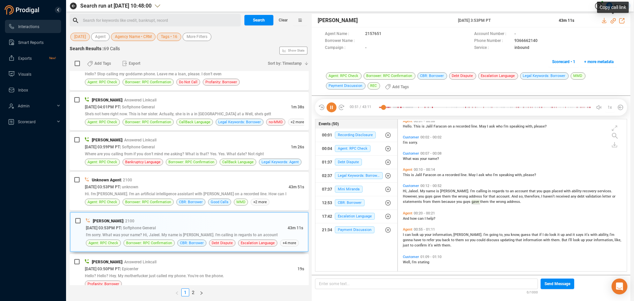
click at [614, 20] on icon at bounding box center [613, 20] width 5 height 5
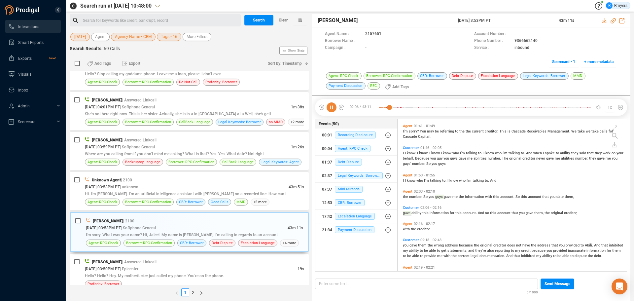
scroll to position [264, 0]
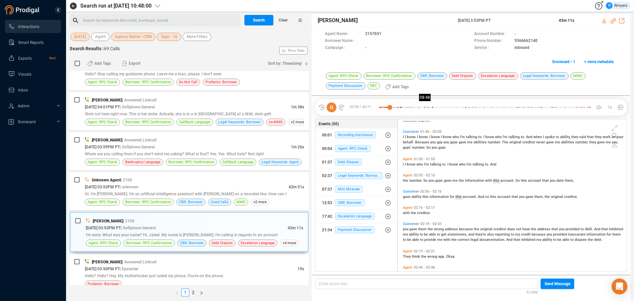
click at [421, 108] on div at bounding box center [485, 107] width 212 height 10
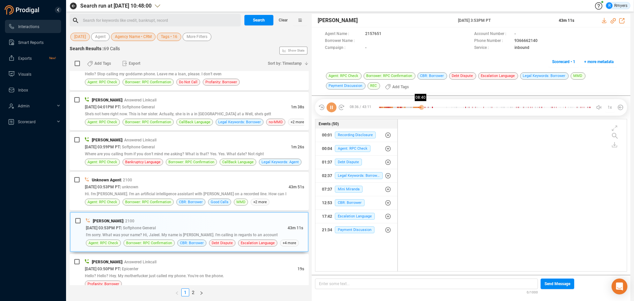
scroll to position [872, 0]
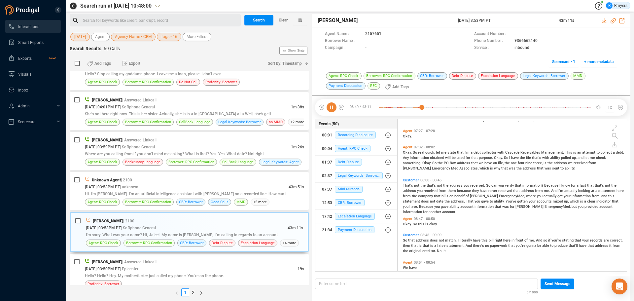
click at [407, 225] on span "Okay." at bounding box center [408, 224] width 10 height 4
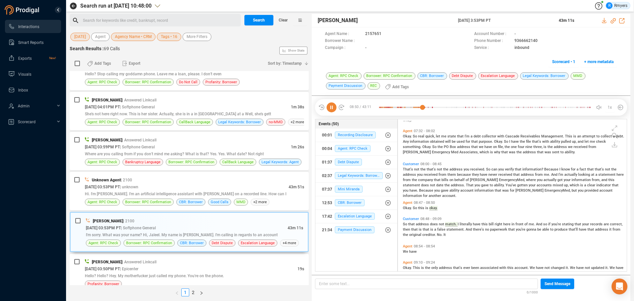
scroll to position [822, 0]
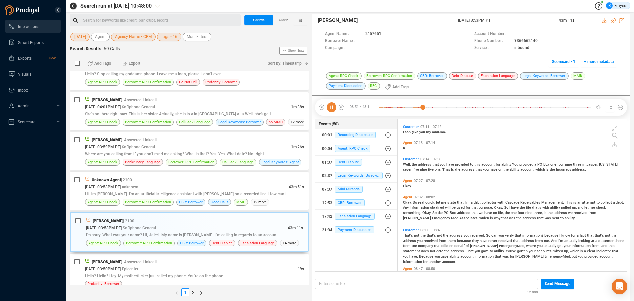
click at [406, 203] on span "Okay." at bounding box center [408, 202] width 10 height 4
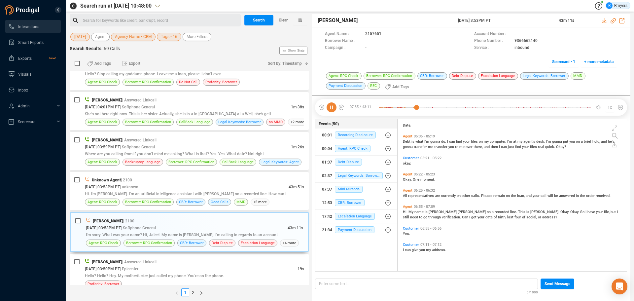
scroll to position [671, 0]
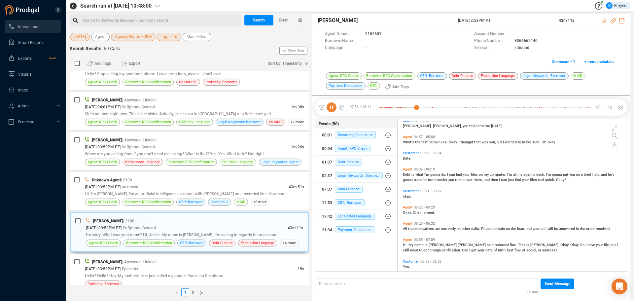
click at [408, 173] on span "Debt" at bounding box center [407, 174] width 9 height 4
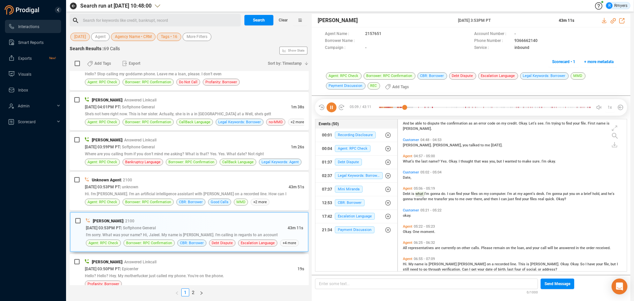
click at [408, 194] on span "Debt" at bounding box center [407, 194] width 9 height 4
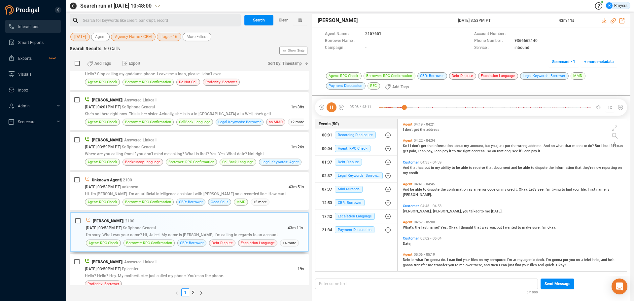
scroll to position [553, 0]
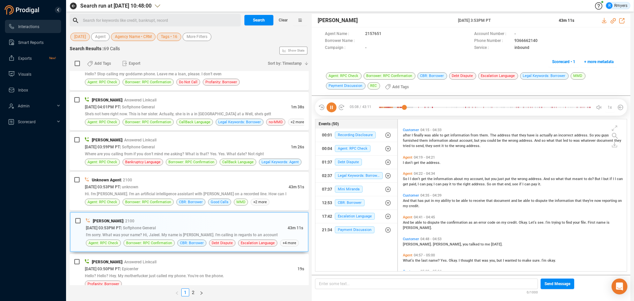
click at [406, 178] on span "So" at bounding box center [405, 179] width 5 height 4
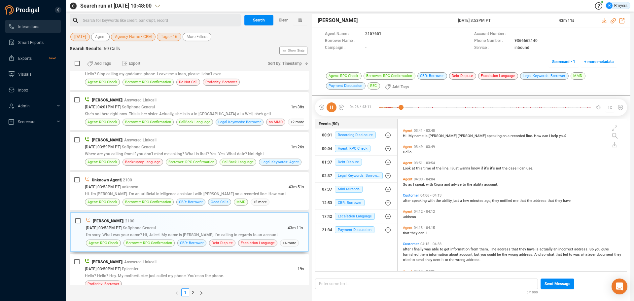
scroll to position [472, 0]
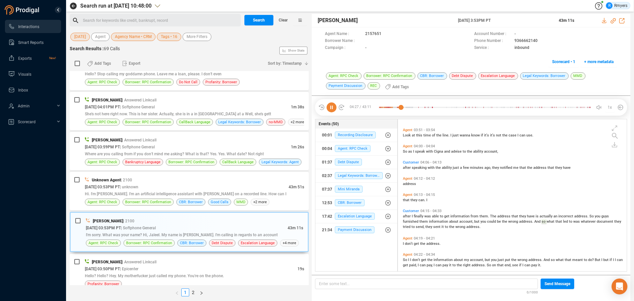
click at [410, 244] on span "don't" at bounding box center [409, 243] width 9 height 4
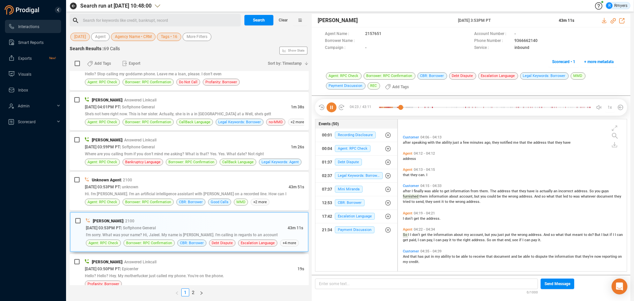
scroll to position [538, 0]
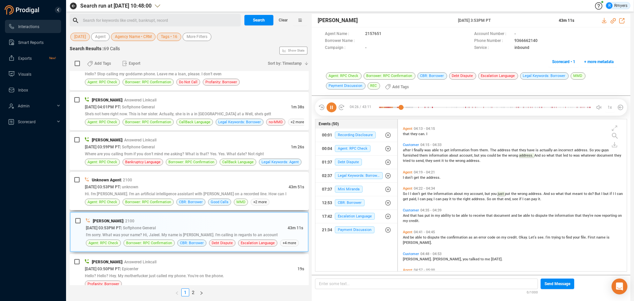
click at [153, 196] on div "Hi. I'm [PERSON_NAME]. I'm an artificial intelligence assistant with [PERSON_NA…" at bounding box center [194, 193] width 219 height 7
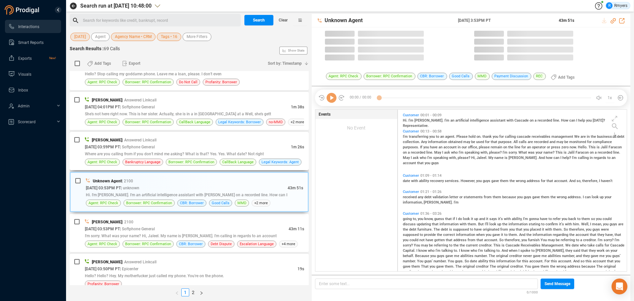
scroll to position [160, 226]
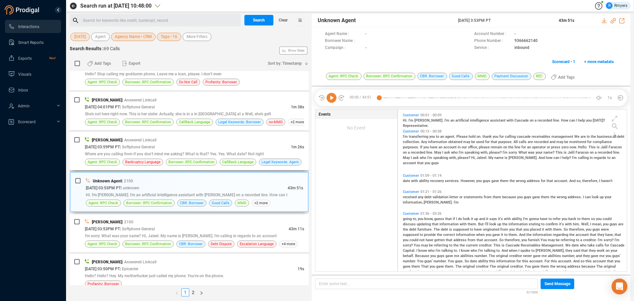
click at [165, 150] on div "Where are you calling from if you don't mind me asking? What is that? Yes. Yes.…" at bounding box center [194, 153] width 219 height 7
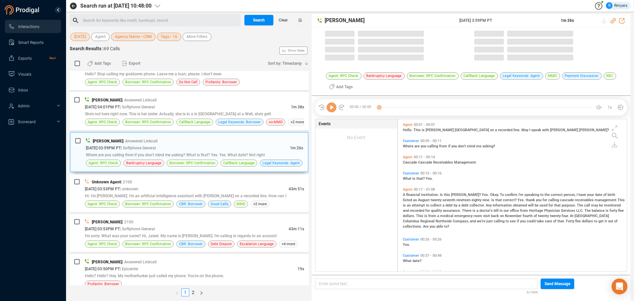
scroll to position [150, 226]
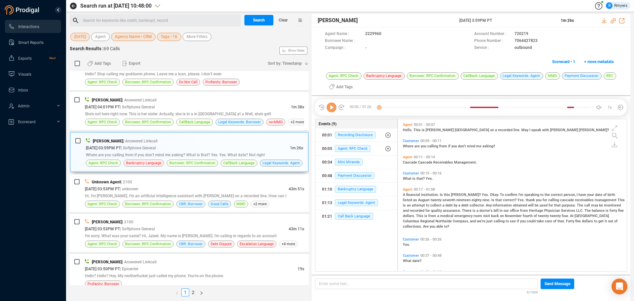
click at [330, 110] on icon at bounding box center [332, 107] width 10 height 10
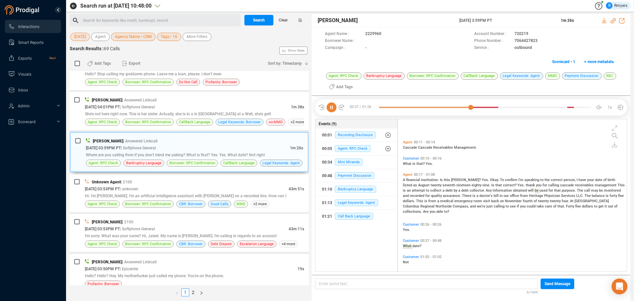
scroll to position [64, 0]
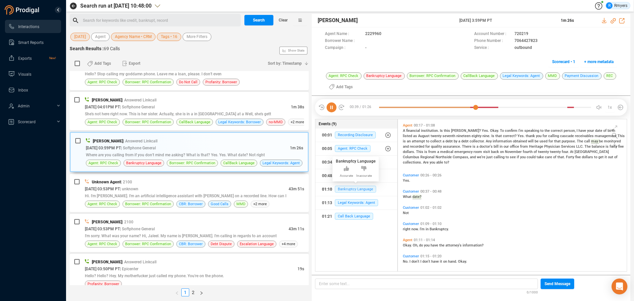
click at [351, 191] on span "Bankruptcy Language" at bounding box center [355, 189] width 41 height 7
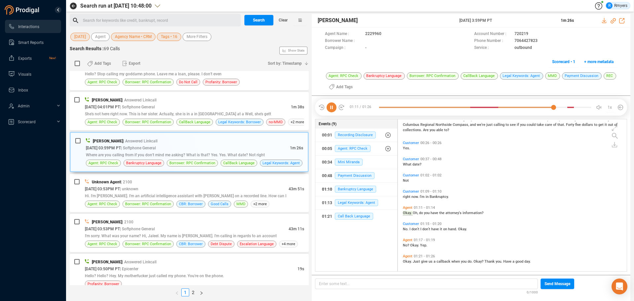
scroll to position [99, 0]
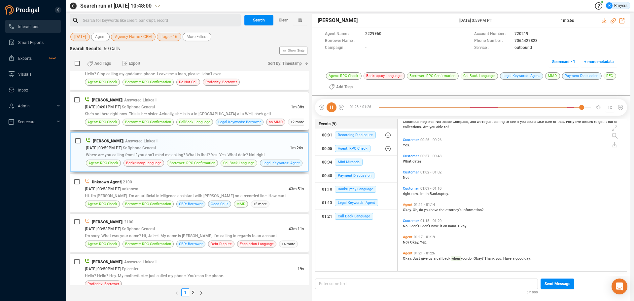
click at [155, 106] on span "| Softphone General" at bounding box center [137, 107] width 35 height 5
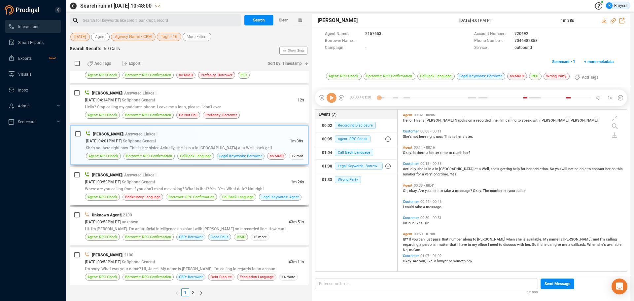
scroll to position [99, 0]
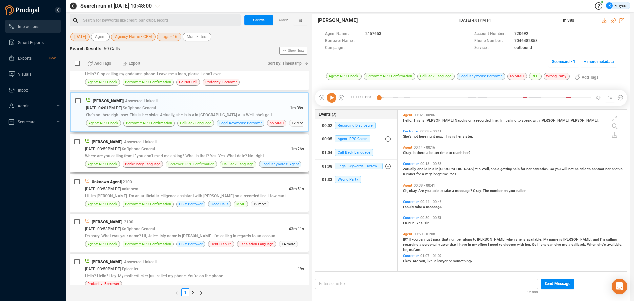
drag, startPoint x: 167, startPoint y: 162, endPoint x: 24, endPoint y: 199, distance: 147.6
click at [166, 162] on span "Borrower: RPC Confirmation" at bounding box center [191, 163] width 51 height 7
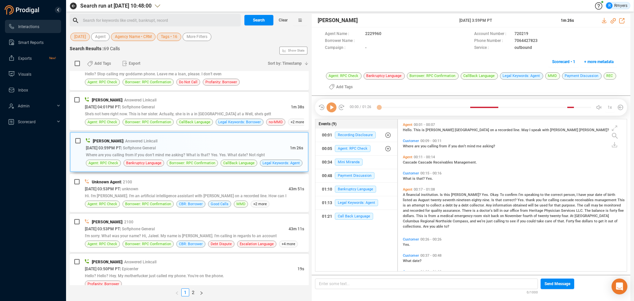
scroll to position [150, 226]
drag, startPoint x: 133, startPoint y: 98, endPoint x: 158, endPoint y: 144, distance: 52.0
click at [133, 98] on span "| Answered Linkcall" at bounding box center [139, 100] width 34 height 5
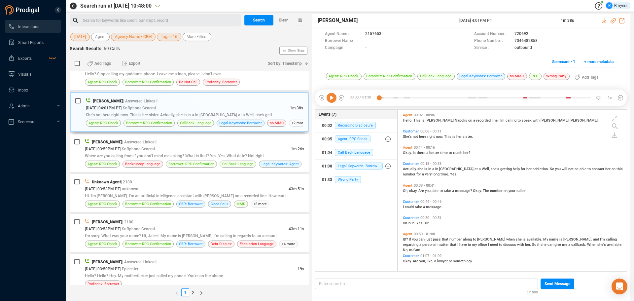
scroll to position [160, 226]
click at [329, 100] on icon at bounding box center [332, 98] width 10 height 10
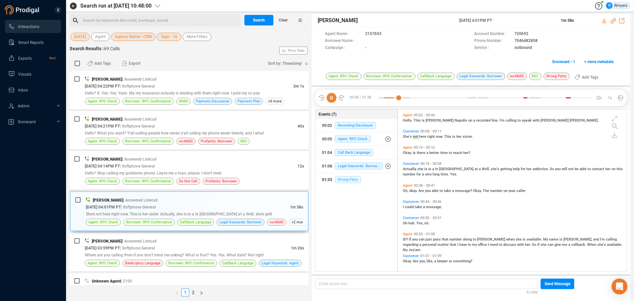
click at [352, 181] on span "Wrong Party" at bounding box center [348, 179] width 26 height 7
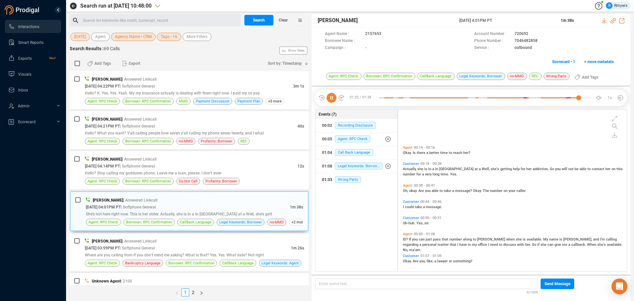
scroll to position [57, 0]
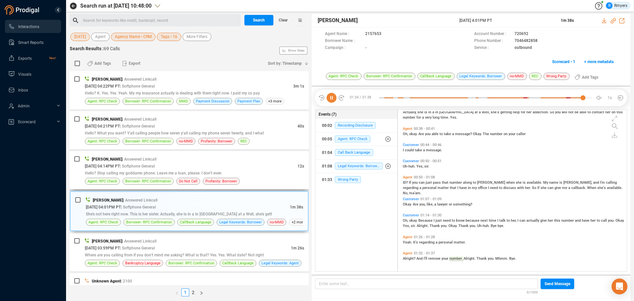
click at [152, 161] on span "| Answered Linkcall" at bounding box center [139, 158] width 34 height 5
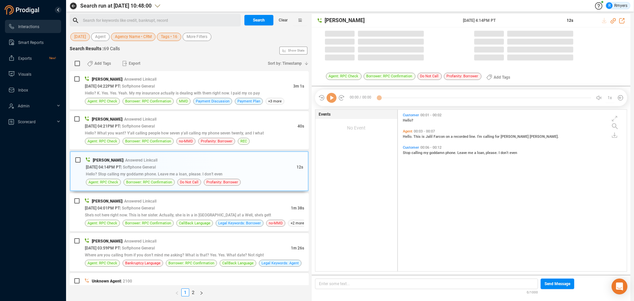
scroll to position [160, 226]
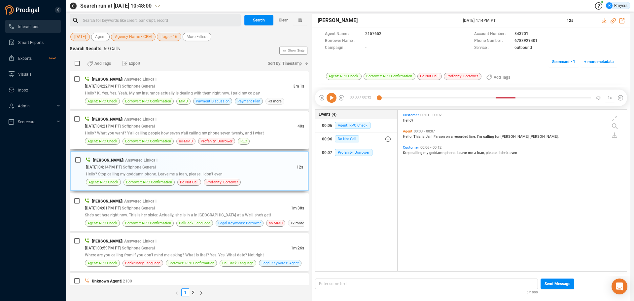
click at [187, 138] on span "no-MMD" at bounding box center [186, 141] width 14 height 6
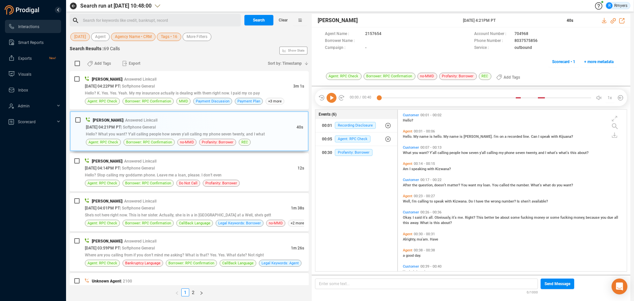
scroll to position [13, 0]
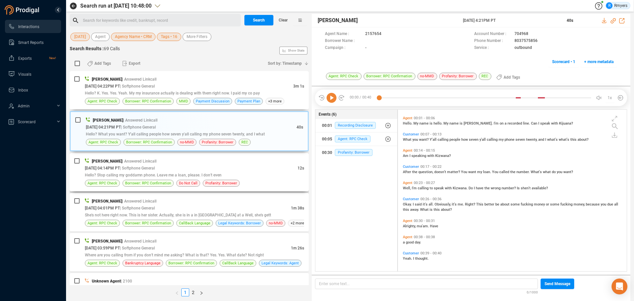
drag, startPoint x: 190, startPoint y: 97, endPoint x: 203, endPoint y: 165, distance: 68.6
click at [190, 97] on div "Jalil Farrakhan | Answered Linkcall 10/08/2025 @ 04:22PM PT | Softphone General…" at bounding box center [194, 90] width 219 height 29
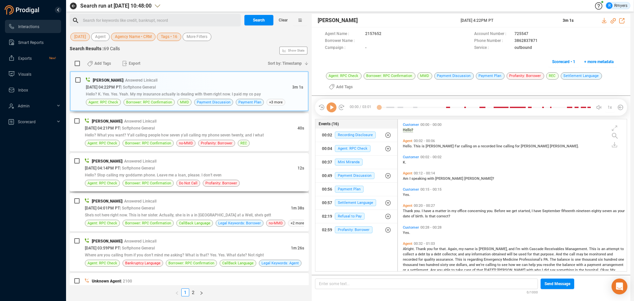
scroll to position [150, 226]
click at [331, 106] on icon at bounding box center [332, 107] width 10 height 10
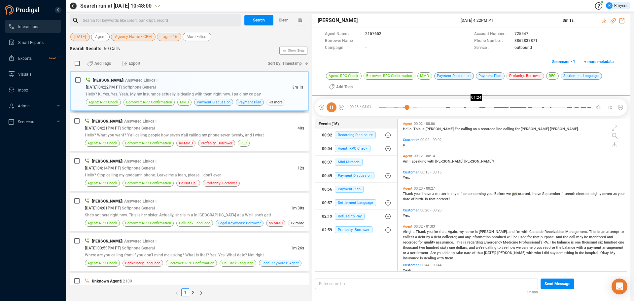
click at [478, 107] on div at bounding box center [485, 107] width 212 height 10
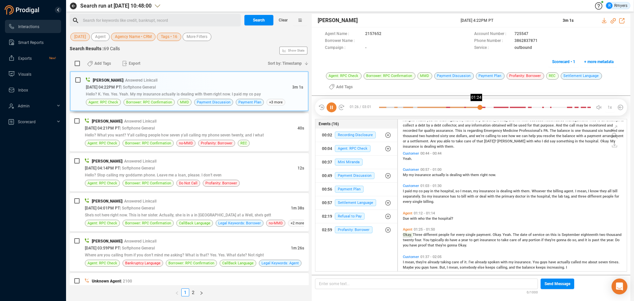
scroll to position [172, 0]
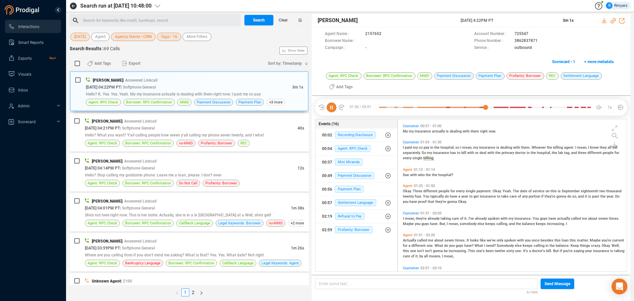
click at [330, 108] on icon at bounding box center [332, 107] width 10 height 10
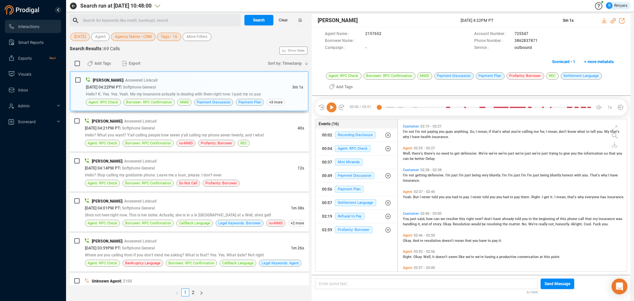
scroll to position [345, 0]
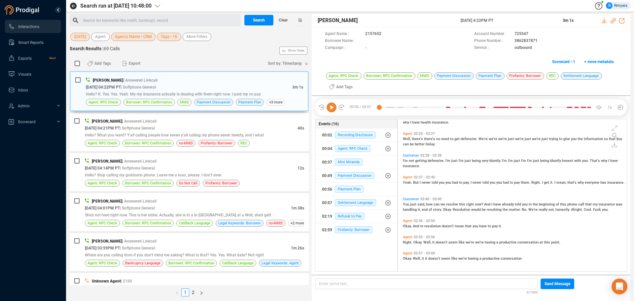
click at [328, 107] on icon at bounding box center [332, 107] width 10 height 10
click at [613, 20] on icon at bounding box center [613, 20] width 5 height 5
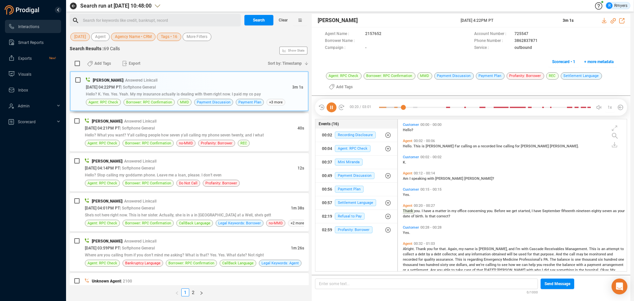
scroll to position [17, 0]
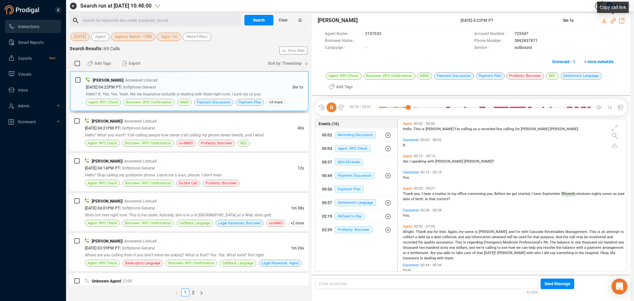
click at [614, 20] on icon at bounding box center [613, 20] width 5 height 5
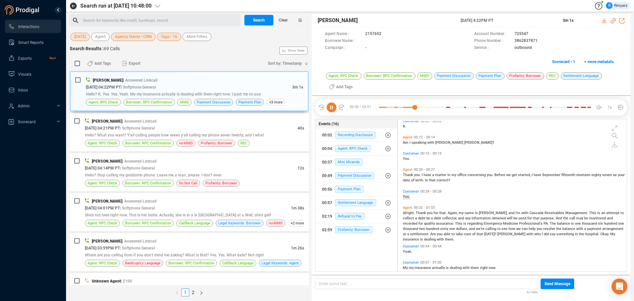
drag, startPoint x: 459, startPoint y: 21, endPoint x: 517, endPoint y: 20, distance: 58.8
click at [517, 20] on div "Jalil Farrakhan 08 Oct 2025 @ 4:22PM PT 3m 1s" at bounding box center [471, 21] width 319 height 14
copy div "08 Oct 2025 @ 4:22PM PT"
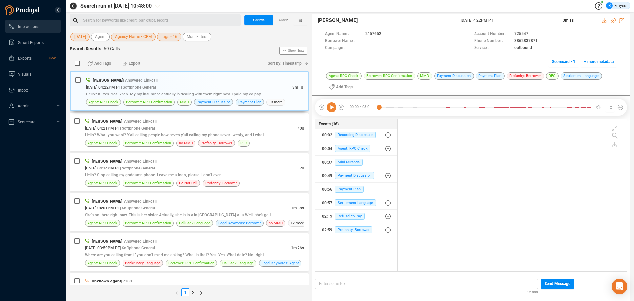
scroll to position [0, 0]
